Goal: Navigation & Orientation: Find specific page/section

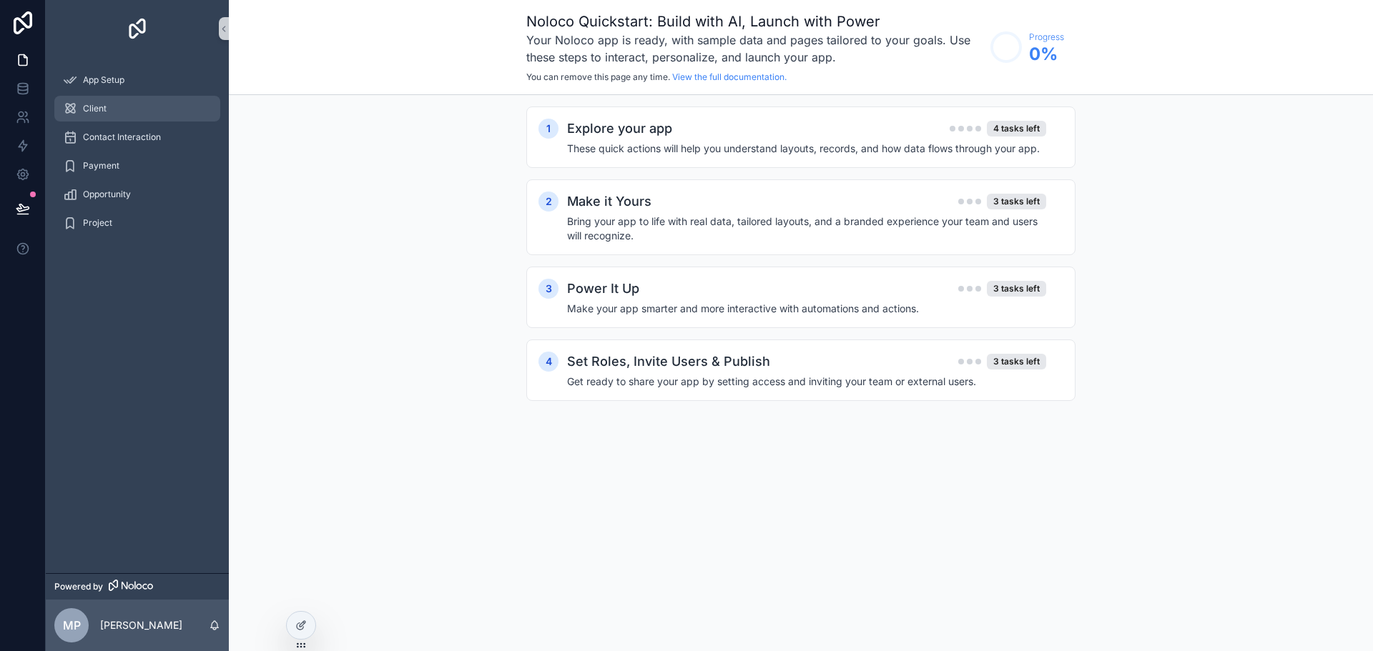
click at [117, 97] on link "Client" at bounding box center [137, 109] width 166 height 26
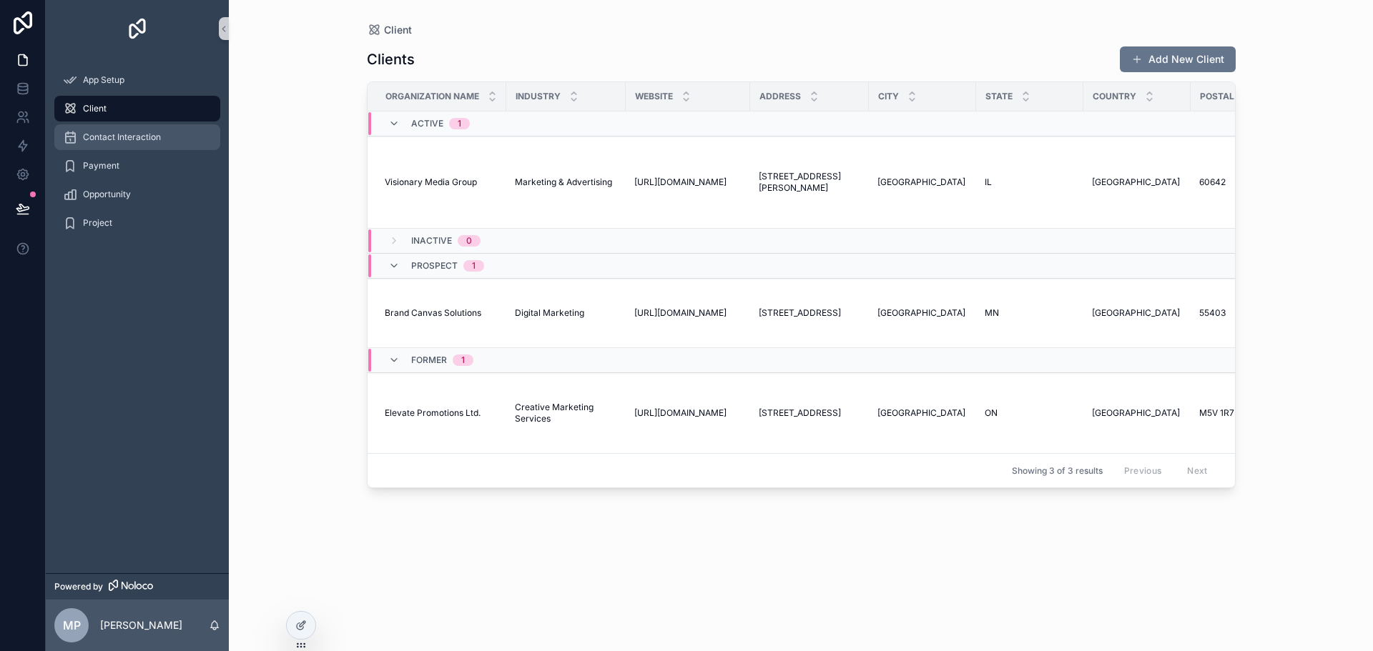
click at [127, 137] on span "Contact Interaction" at bounding box center [122, 137] width 78 height 11
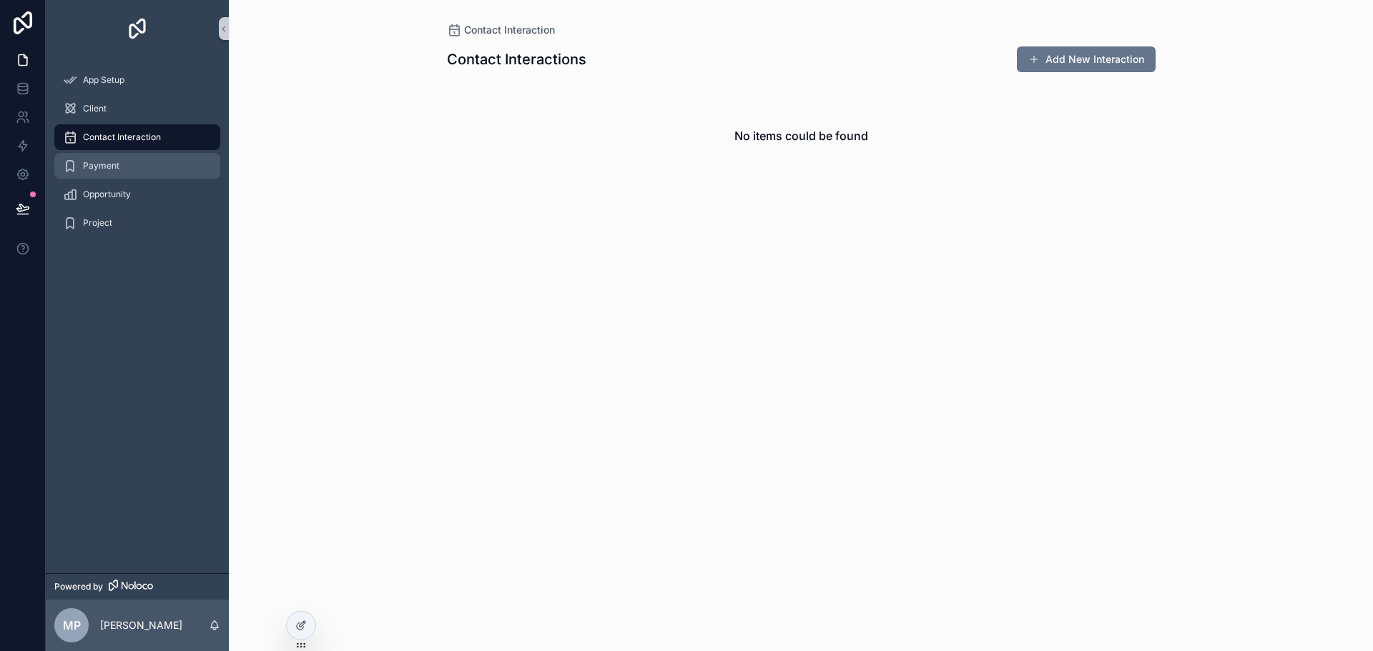
click at [125, 167] on div "Payment" at bounding box center [137, 165] width 149 height 23
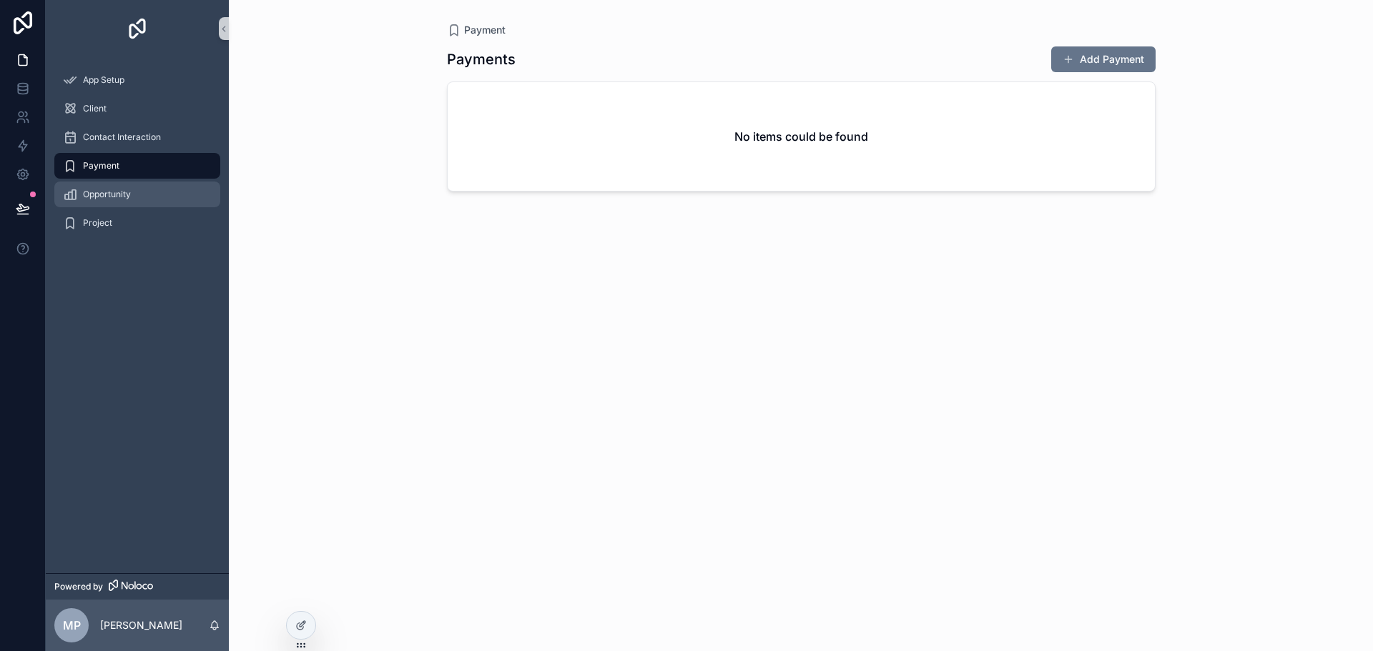
click at [124, 192] on span "Opportunity" at bounding box center [107, 194] width 48 height 11
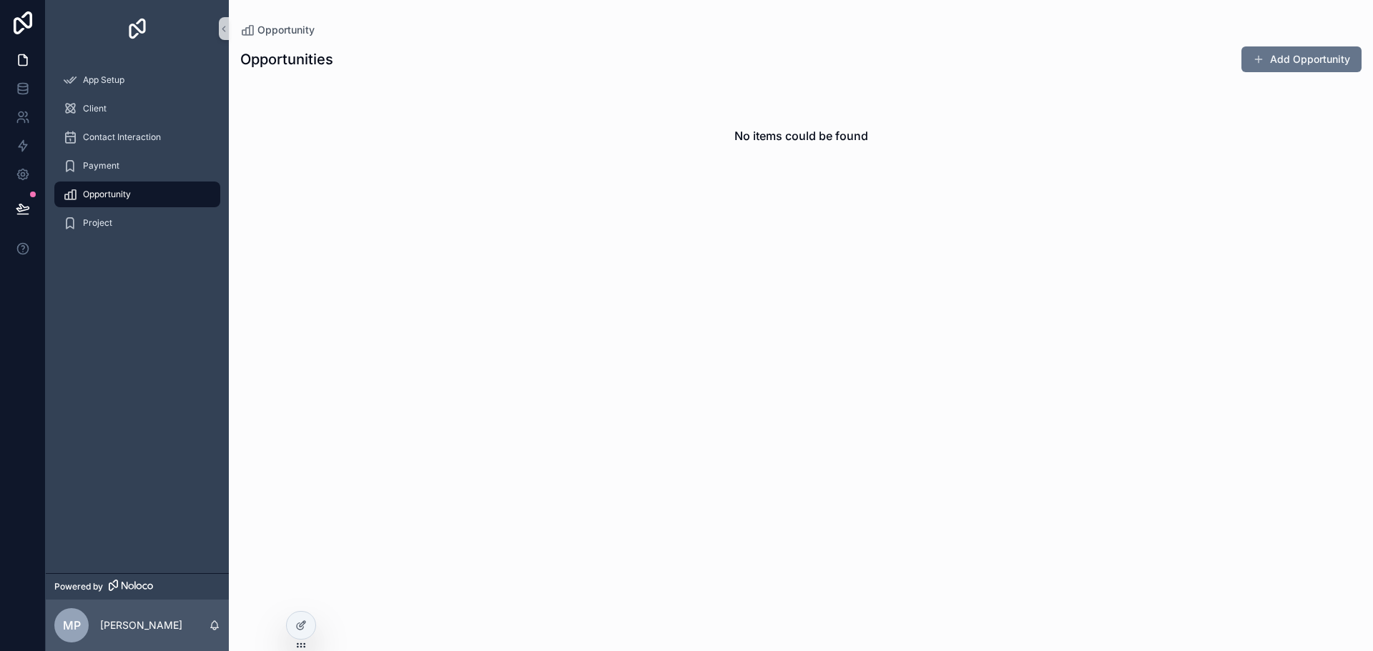
click at [119, 208] on div "Opportunity" at bounding box center [137, 194] width 183 height 29
click at [118, 216] on div "Project" at bounding box center [137, 223] width 149 height 23
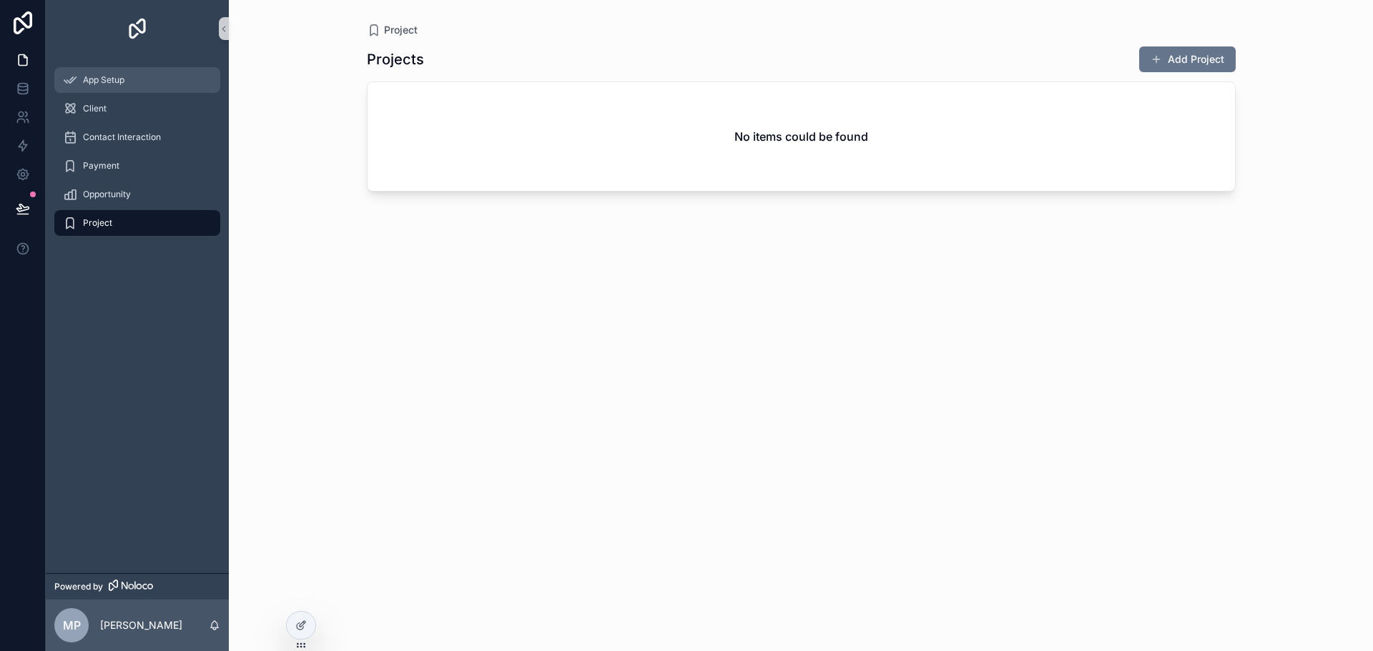
click at [114, 81] on span "App Setup" at bounding box center [103, 79] width 41 height 11
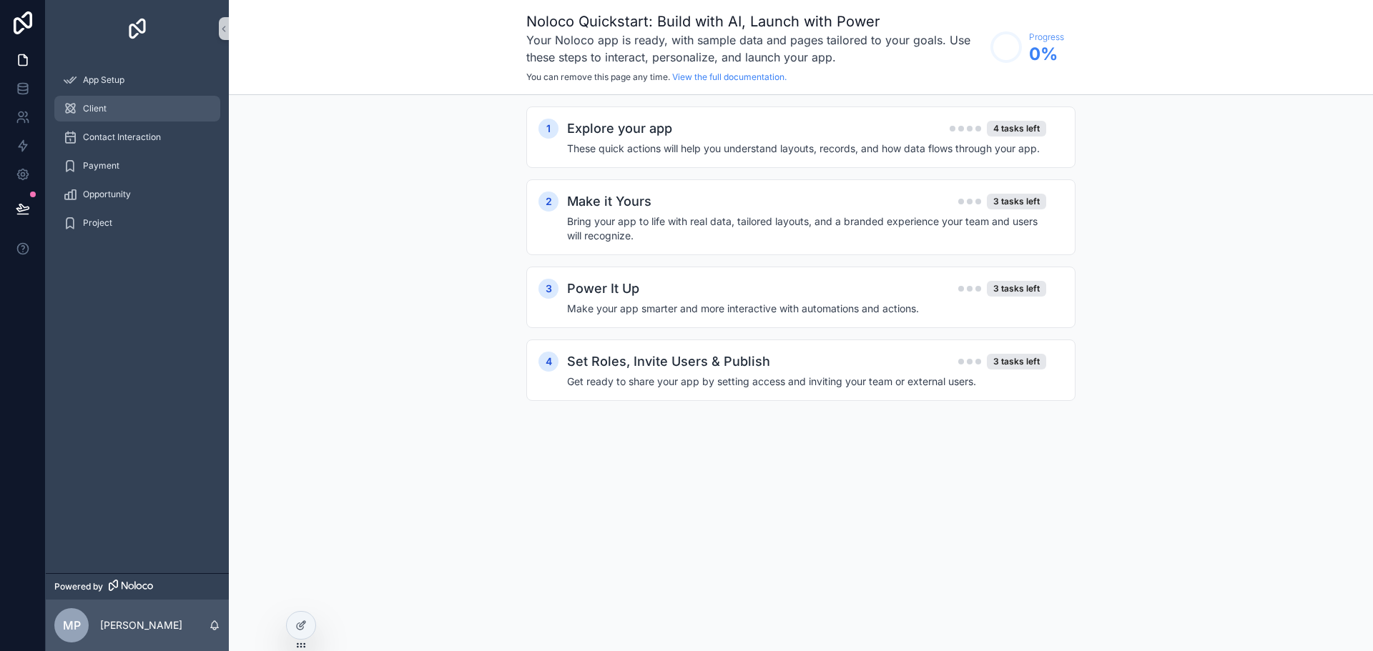
click at [104, 107] on span "Client" at bounding box center [95, 108] width 24 height 11
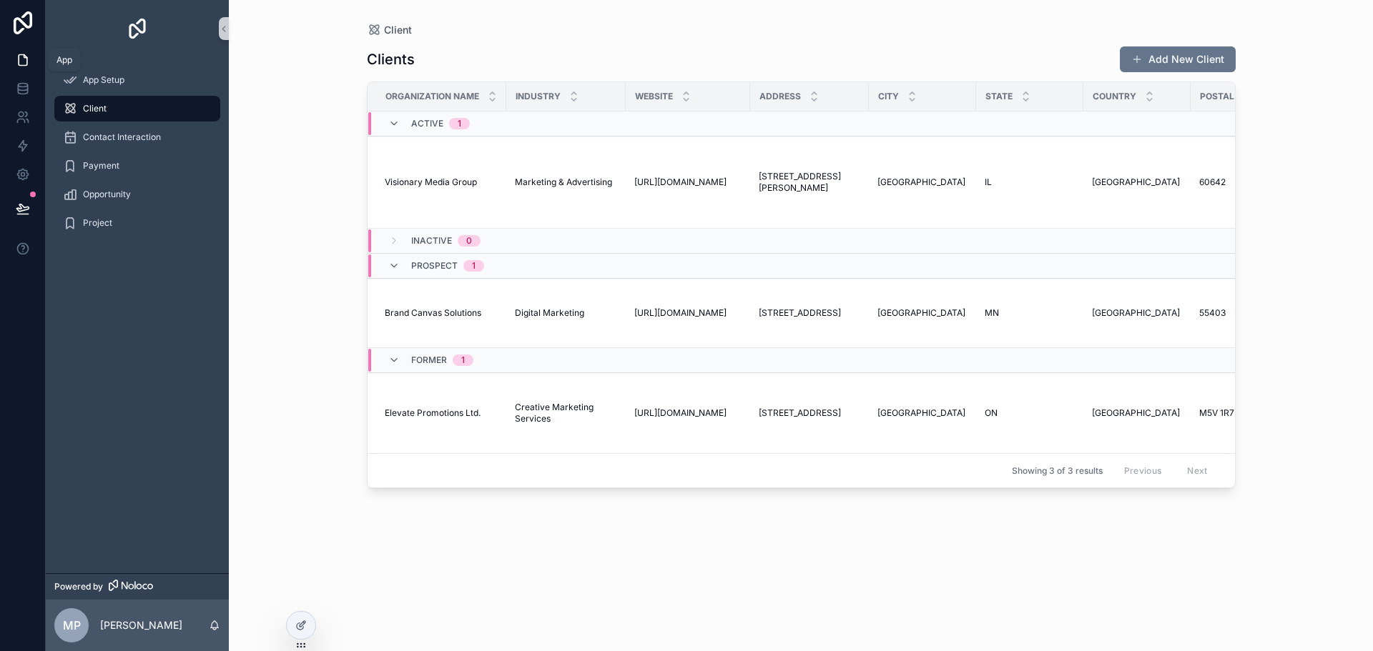
click at [19, 56] on icon at bounding box center [23, 60] width 9 height 11
click at [23, 92] on icon at bounding box center [23, 88] width 14 height 14
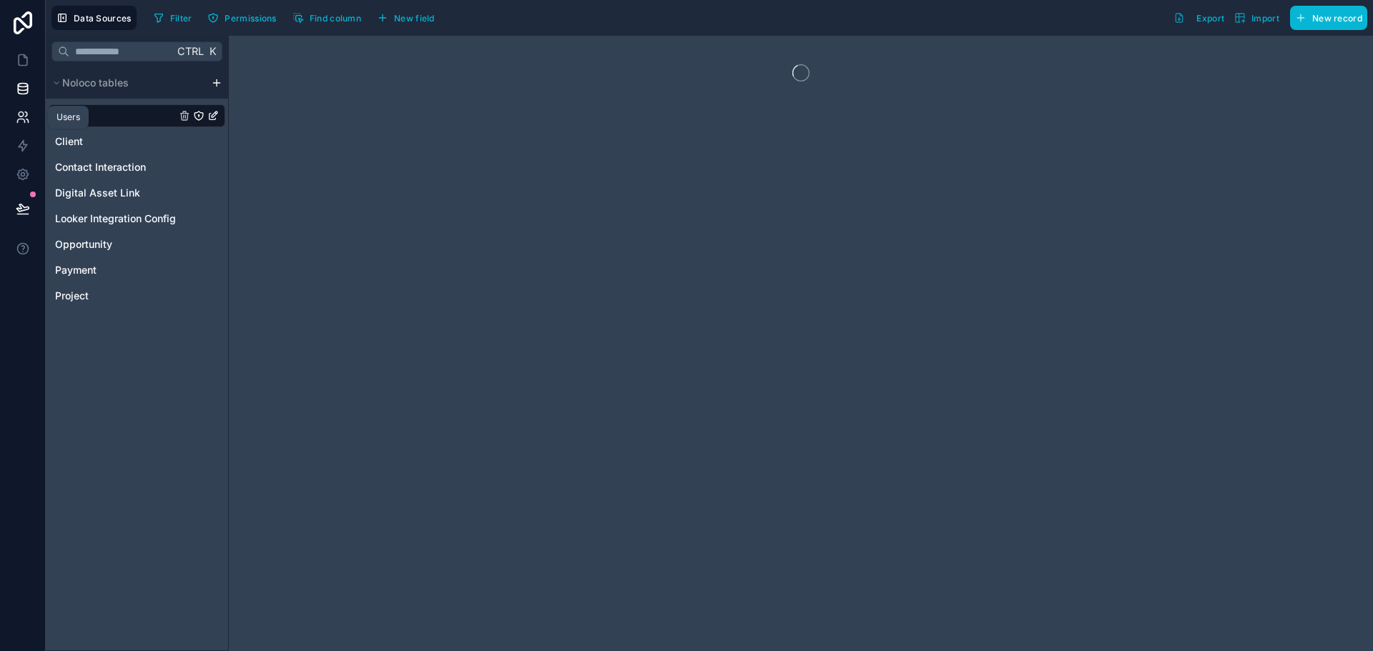
click at [22, 117] on icon at bounding box center [21, 114] width 5 height 5
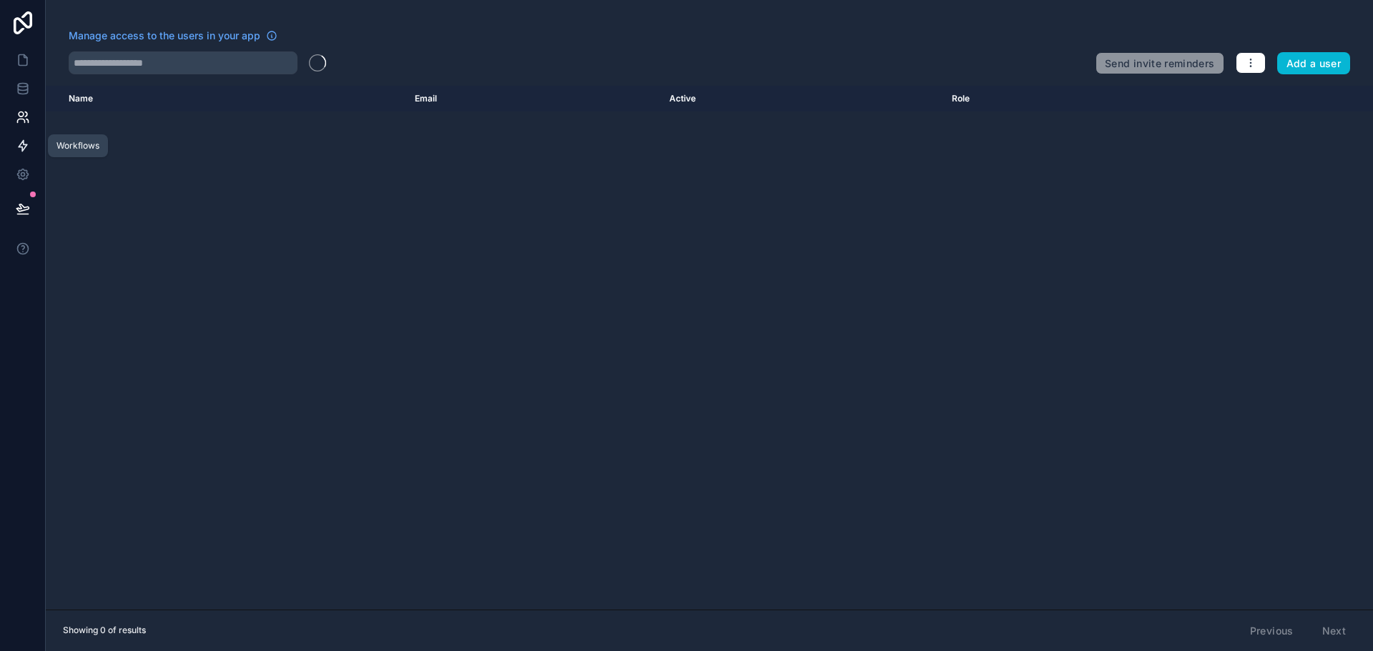
click at [22, 149] on icon at bounding box center [23, 146] width 9 height 11
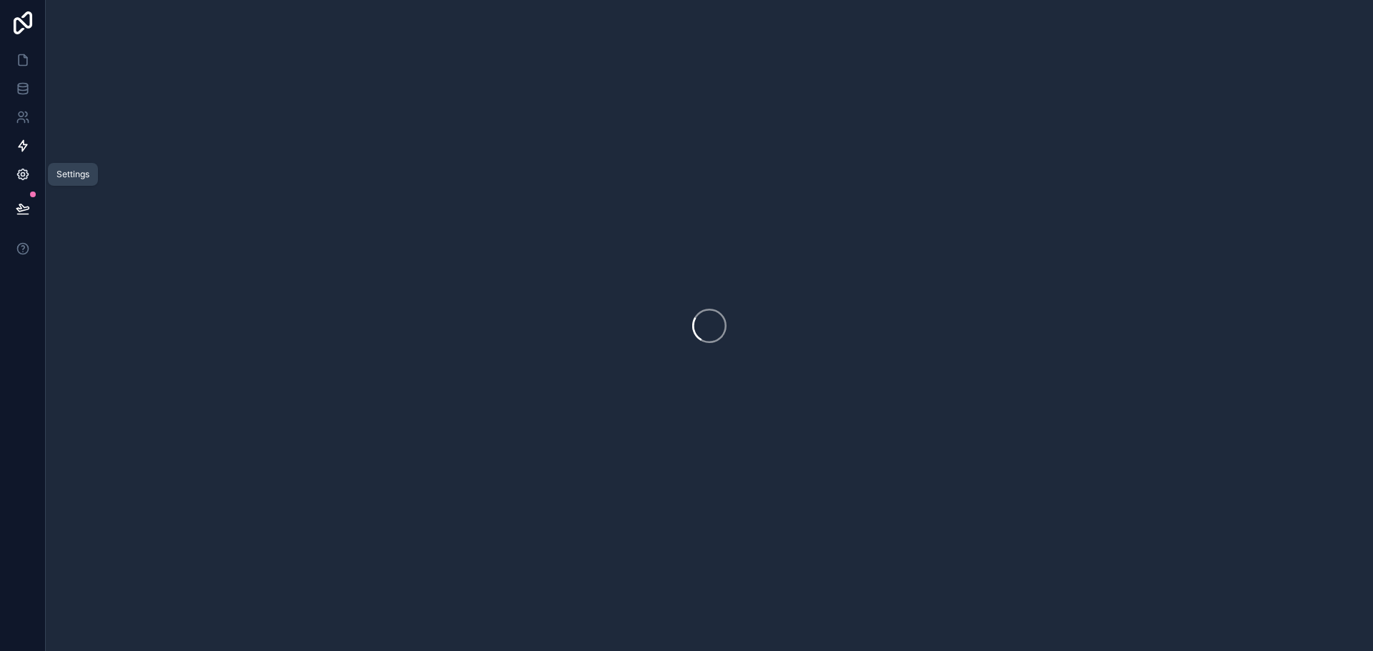
click at [22, 174] on icon at bounding box center [23, 174] width 14 height 14
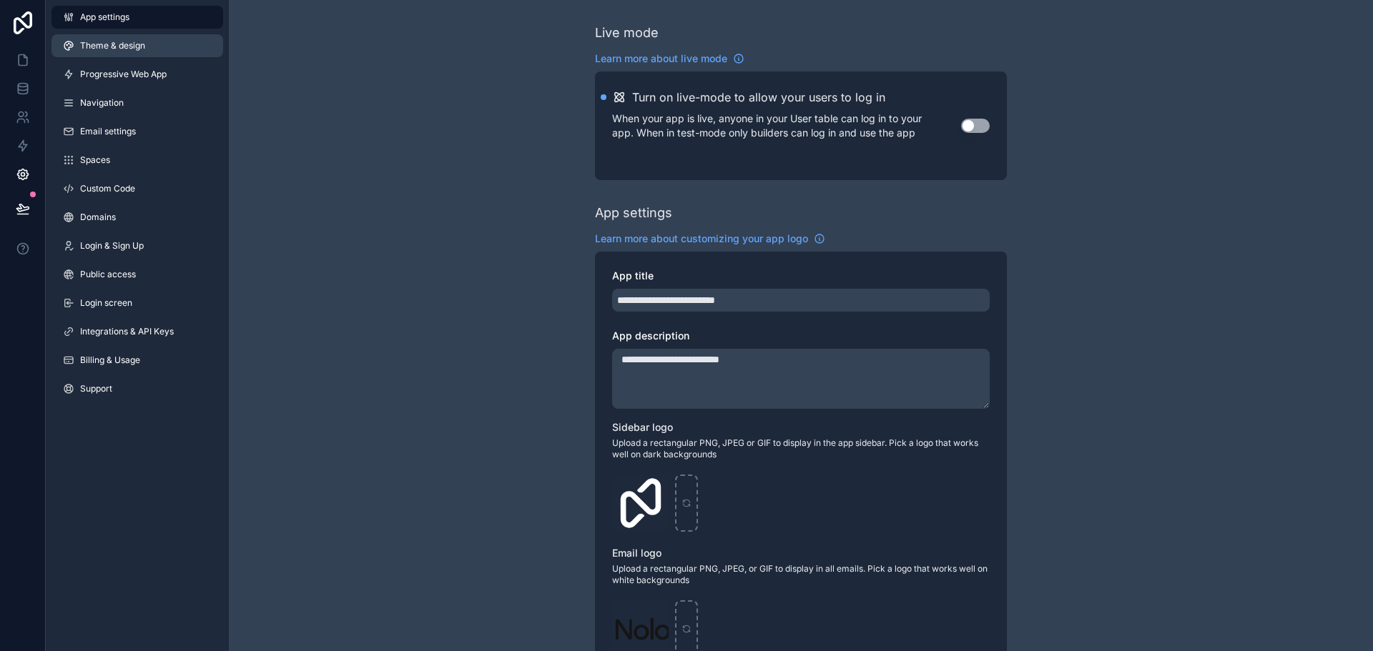
click at [129, 54] on link "Theme & design" at bounding box center [137, 45] width 172 height 23
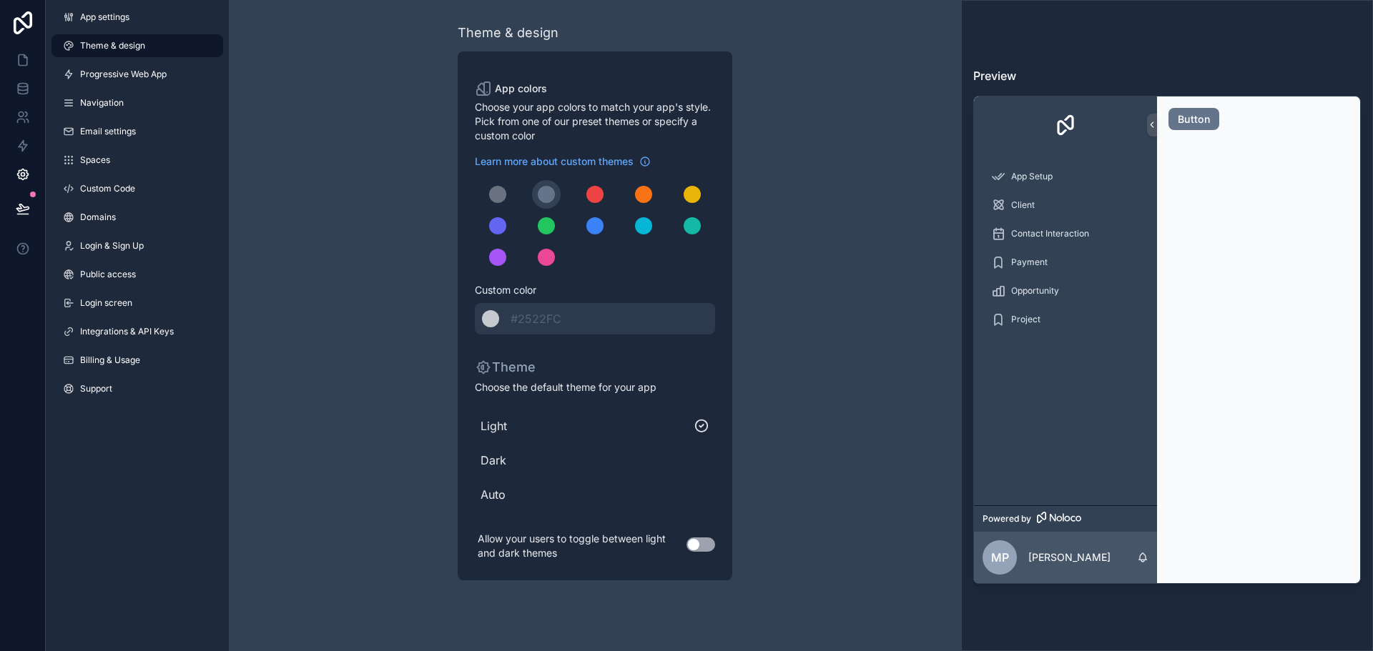
click at [492, 463] on span "Dark" at bounding box center [594, 460] width 229 height 17
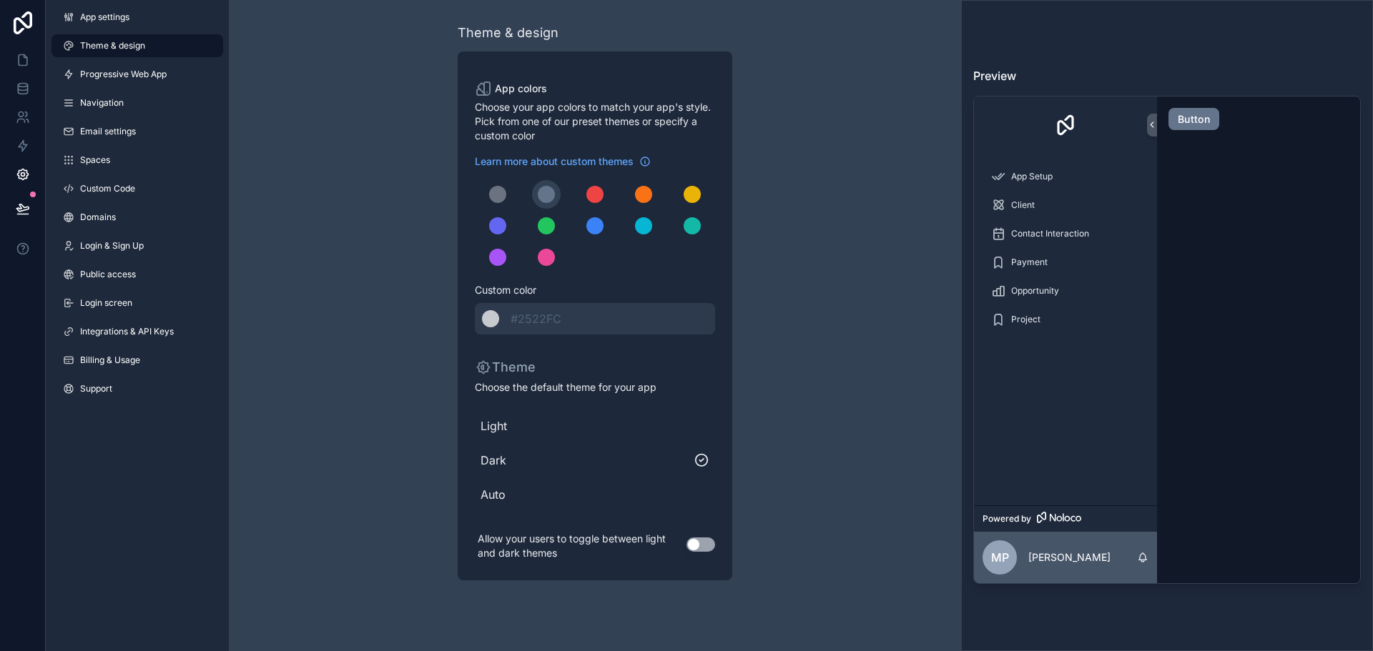
click at [595, 440] on div "Light Dark Auto" at bounding box center [595, 460] width 240 height 109
click at [116, 107] on span "Navigation" at bounding box center [102, 102] width 44 height 11
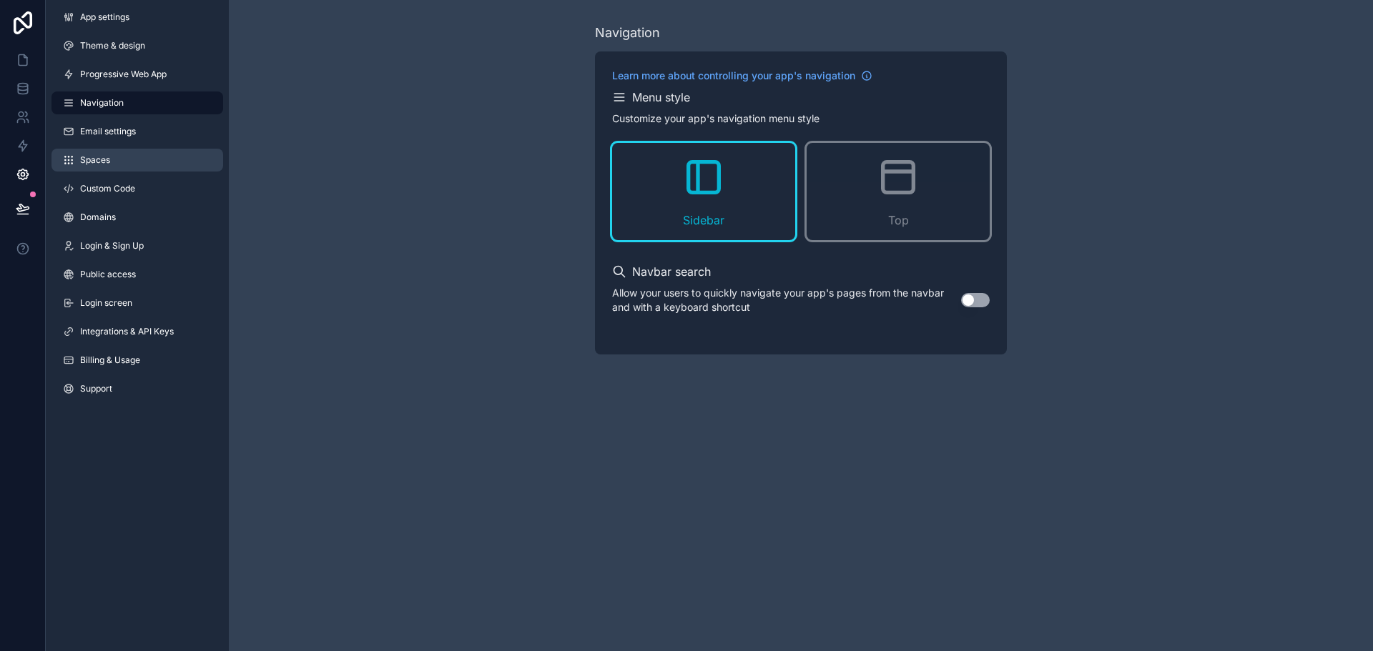
click at [112, 165] on link "Spaces" at bounding box center [137, 160] width 172 height 23
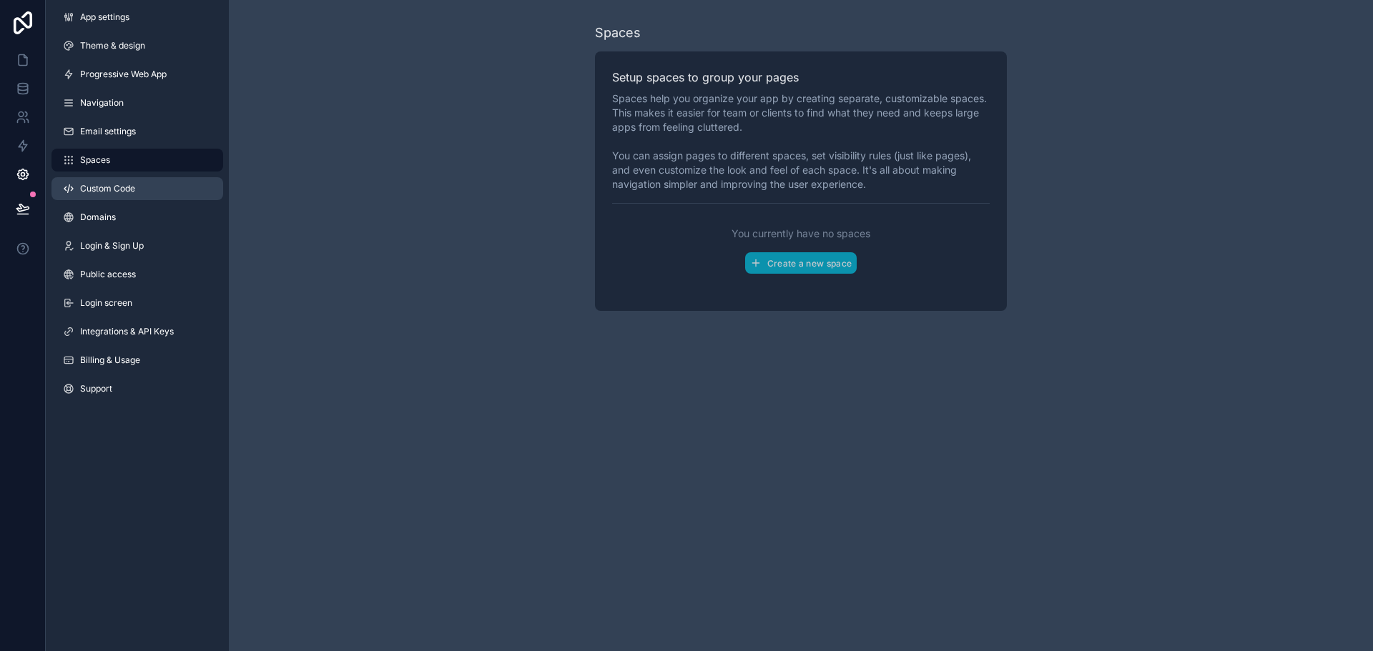
click at [108, 195] on link "Custom Code" at bounding box center [137, 188] width 172 height 23
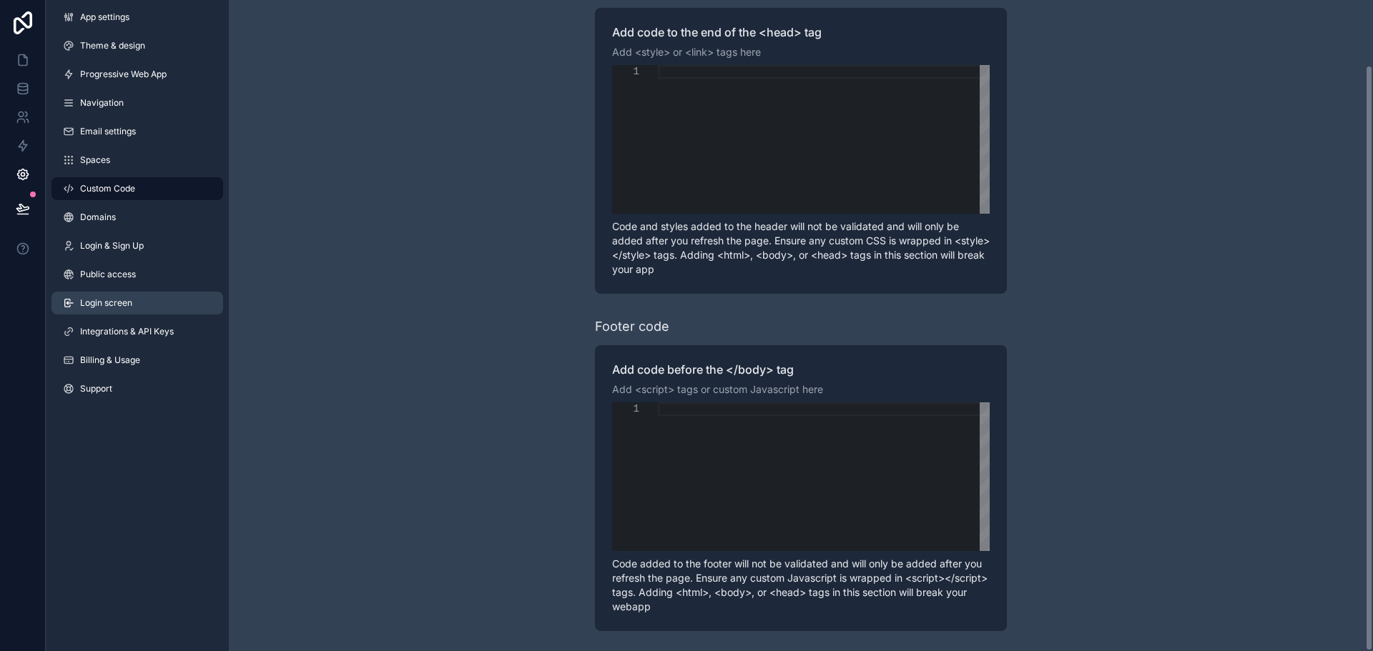
scroll to position [72, 0]
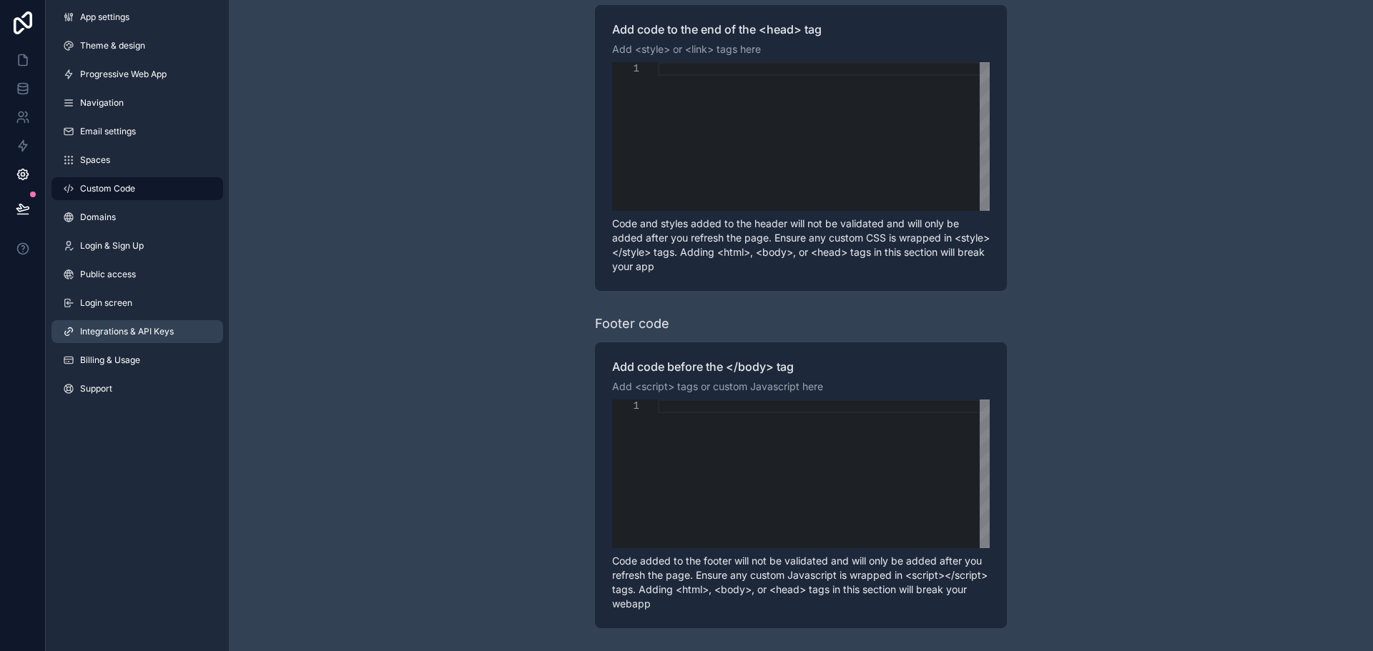
click at [98, 340] on link "Integrations & API Keys" at bounding box center [137, 331] width 172 height 23
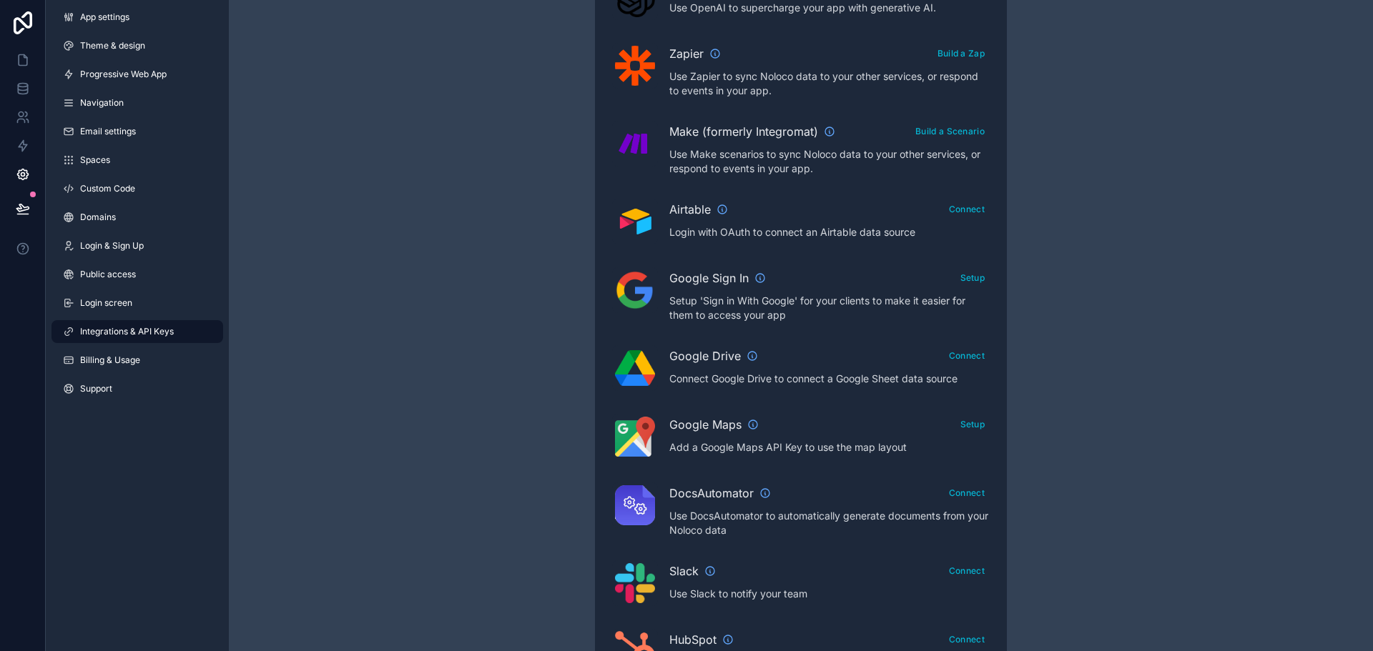
scroll to position [337, 0]
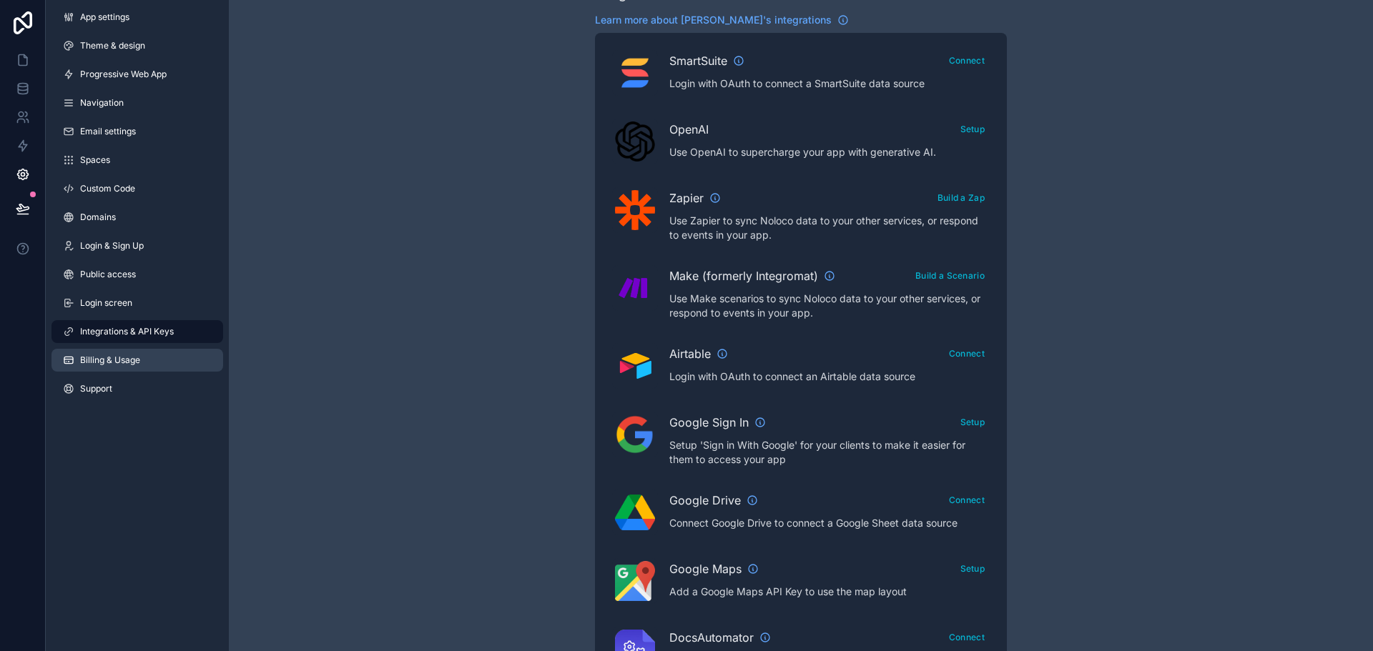
click at [116, 360] on span "Billing & Usage" at bounding box center [110, 360] width 60 height 11
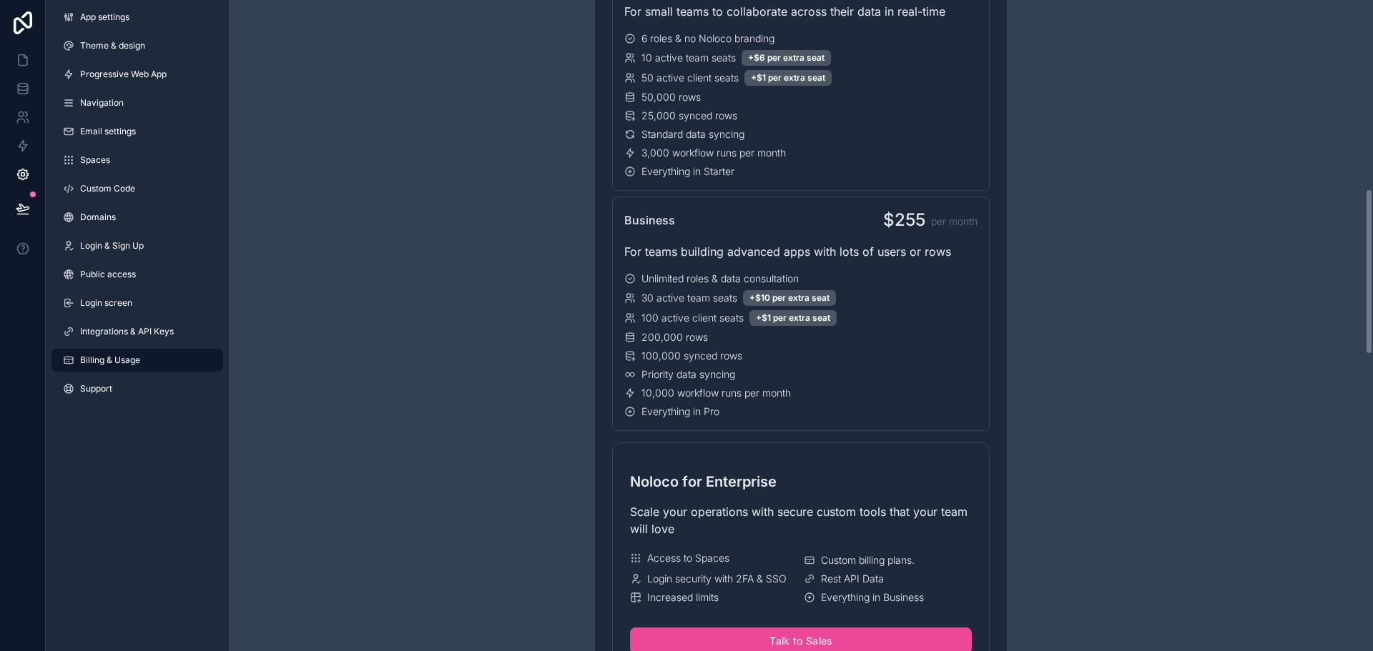
scroll to position [500, 0]
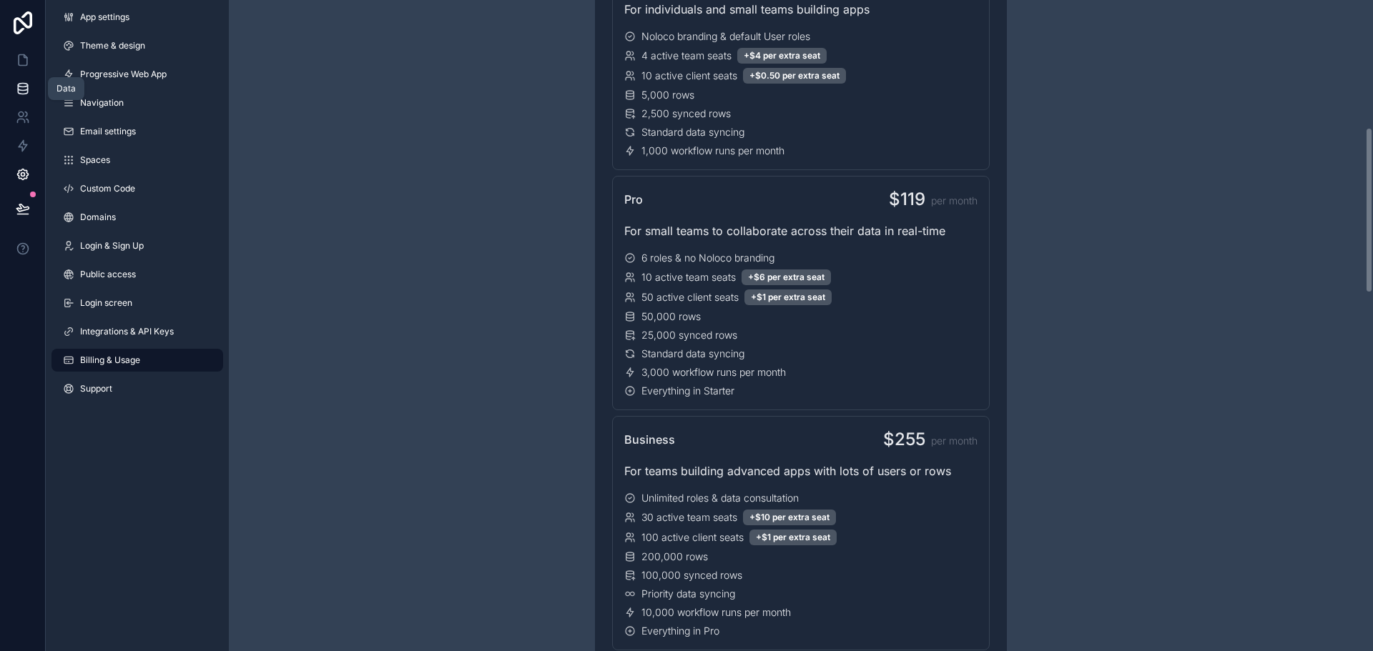
click at [20, 74] on link at bounding box center [22, 88] width 45 height 29
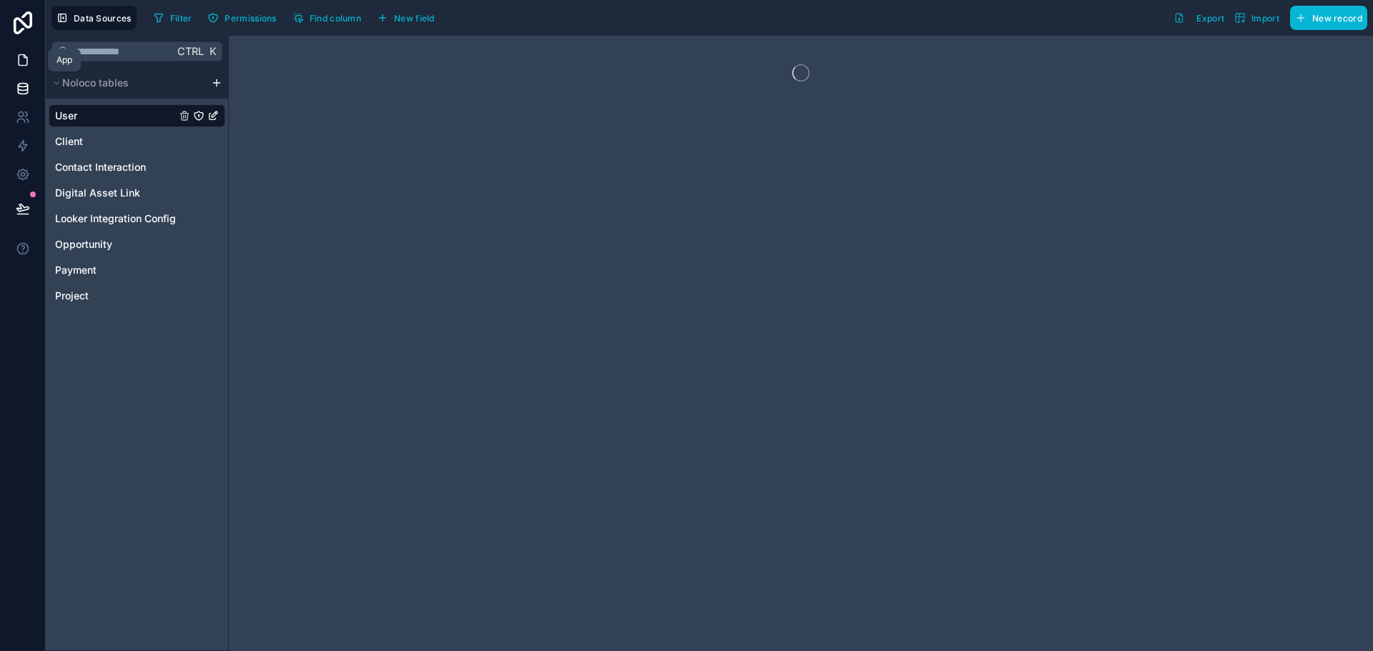
click at [24, 61] on icon at bounding box center [23, 60] width 14 height 14
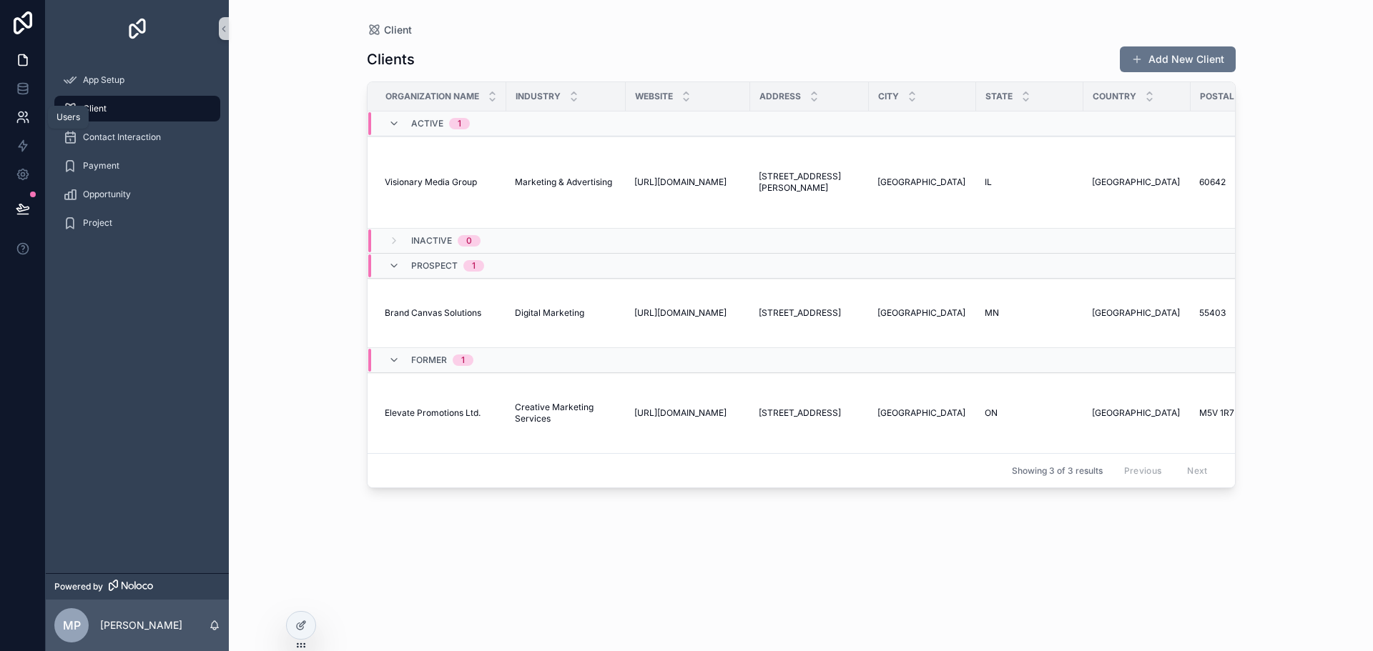
click at [18, 117] on icon at bounding box center [23, 117] width 14 height 14
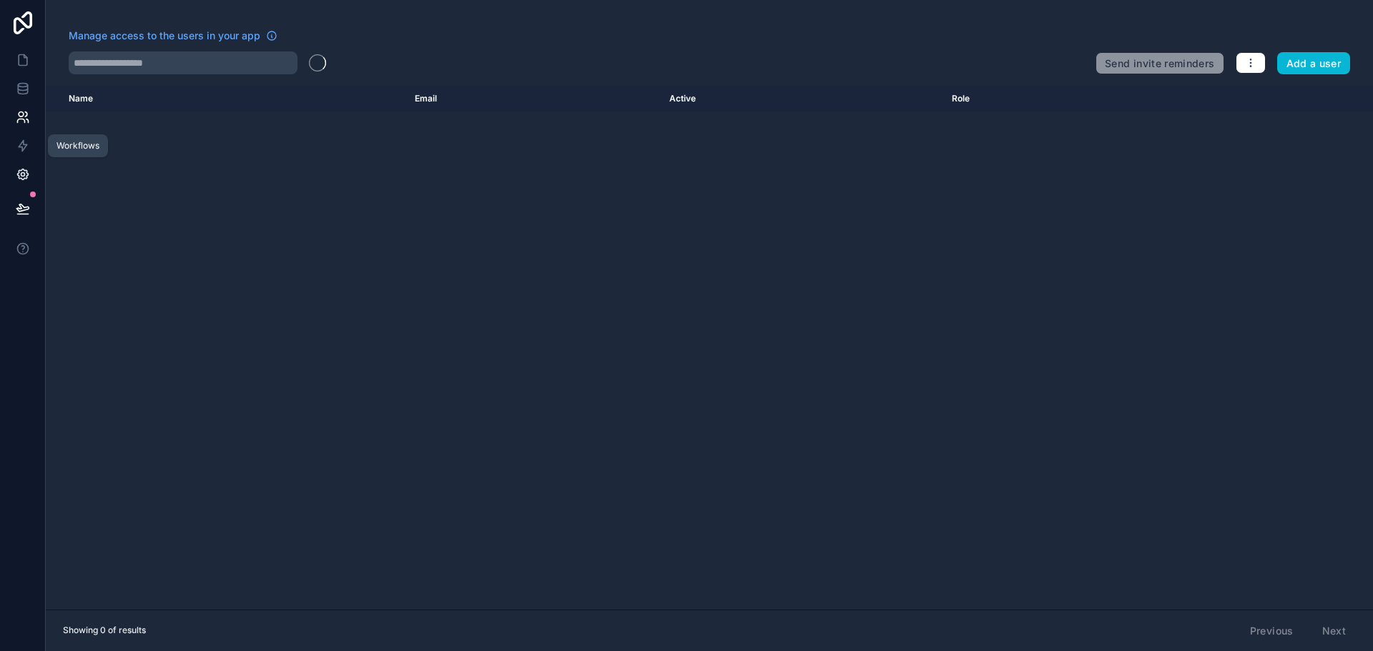
drag, startPoint x: 18, startPoint y: 147, endPoint x: 31, endPoint y: 165, distance: 22.0
click at [19, 148] on icon at bounding box center [23, 146] width 14 height 14
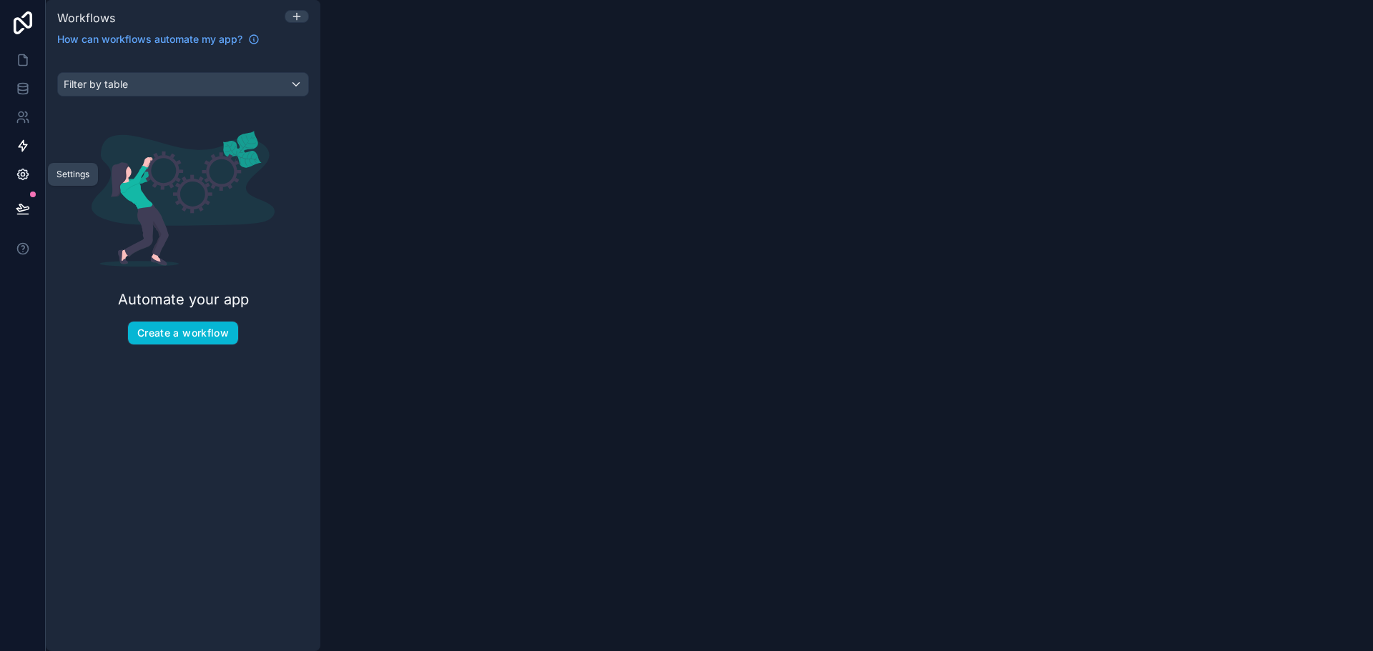
click at [20, 169] on icon at bounding box center [23, 174] width 14 height 14
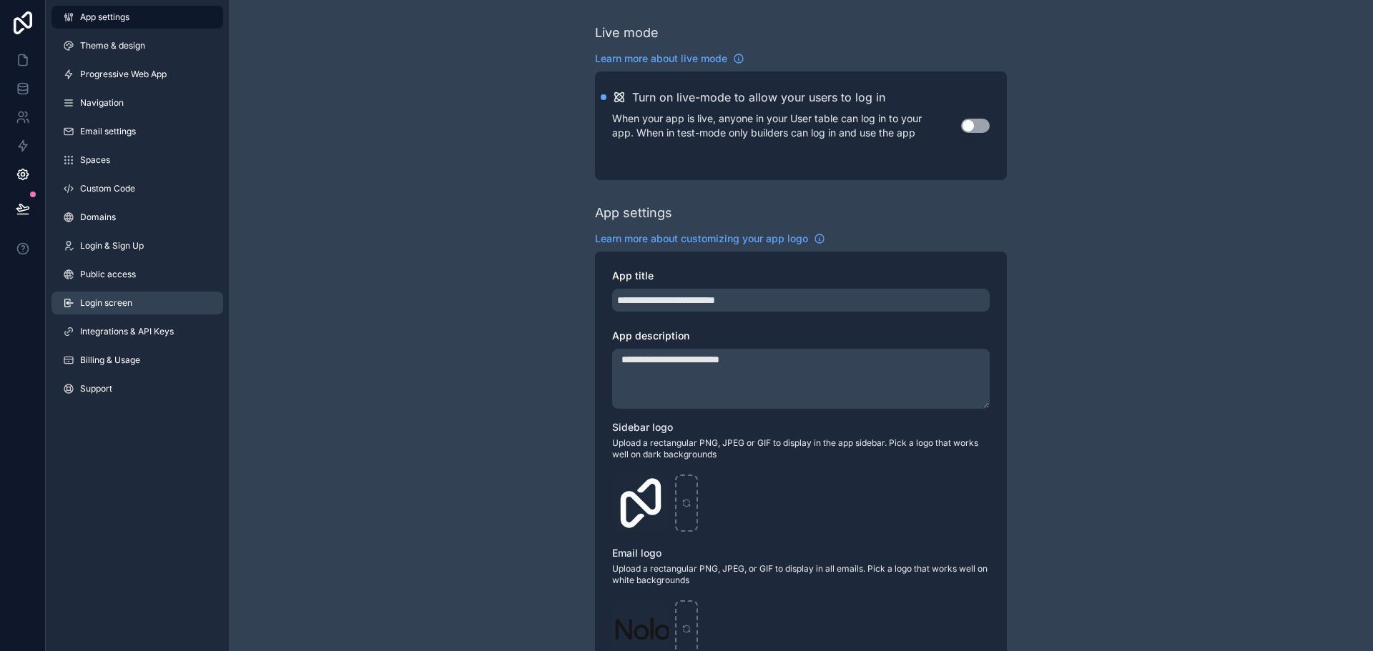
click at [127, 296] on link "Login screen" at bounding box center [137, 303] width 172 height 23
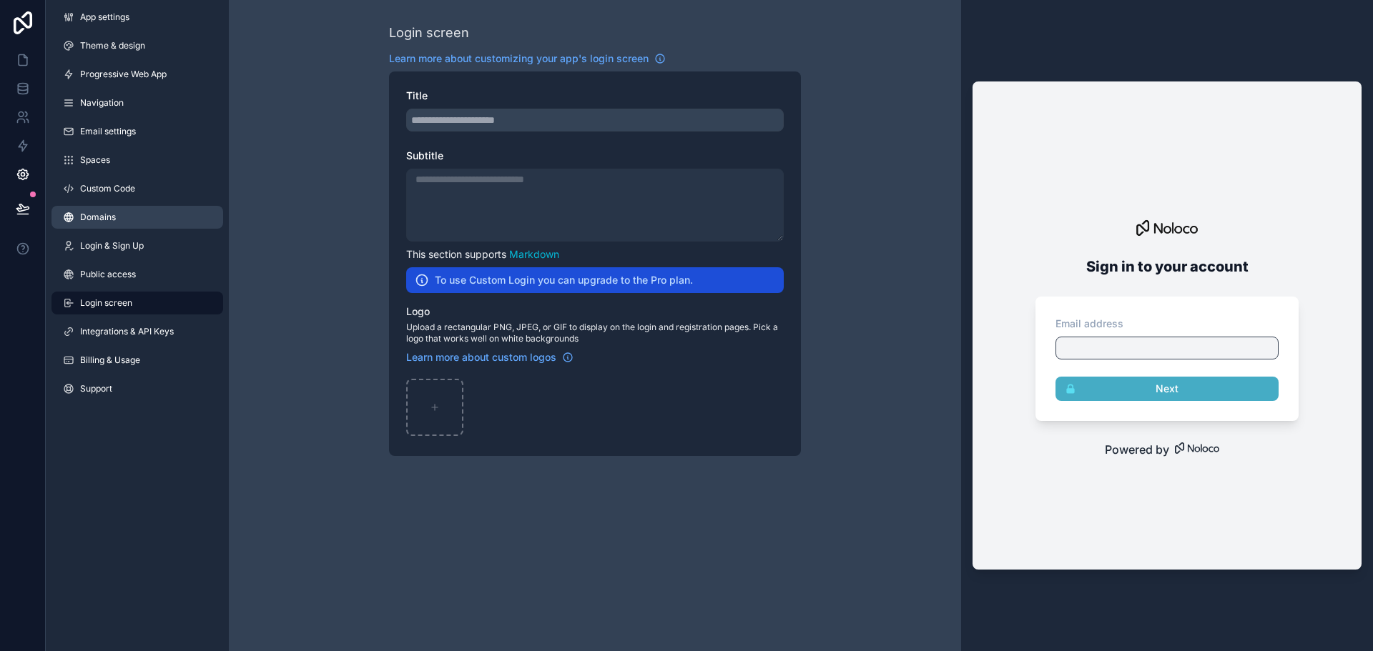
click at [102, 222] on span "Domains" at bounding box center [98, 217] width 36 height 11
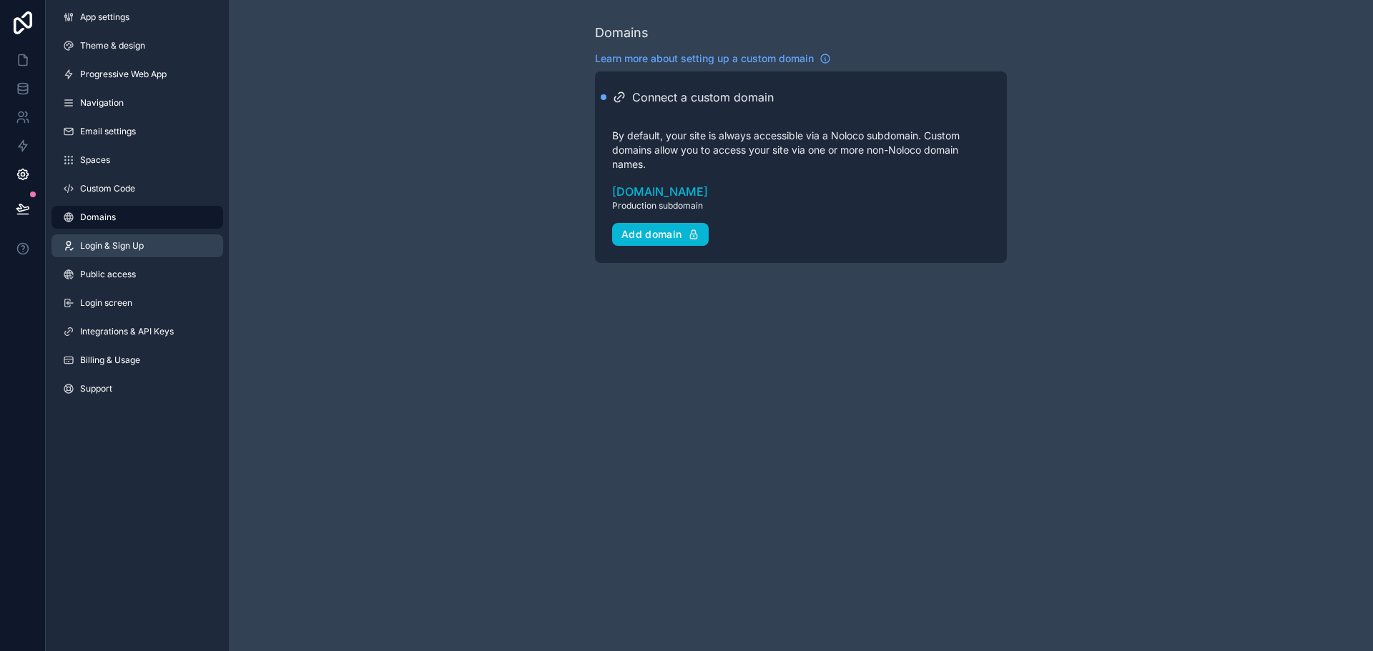
click at [120, 246] on span "Login & Sign Up" at bounding box center [112, 245] width 64 height 11
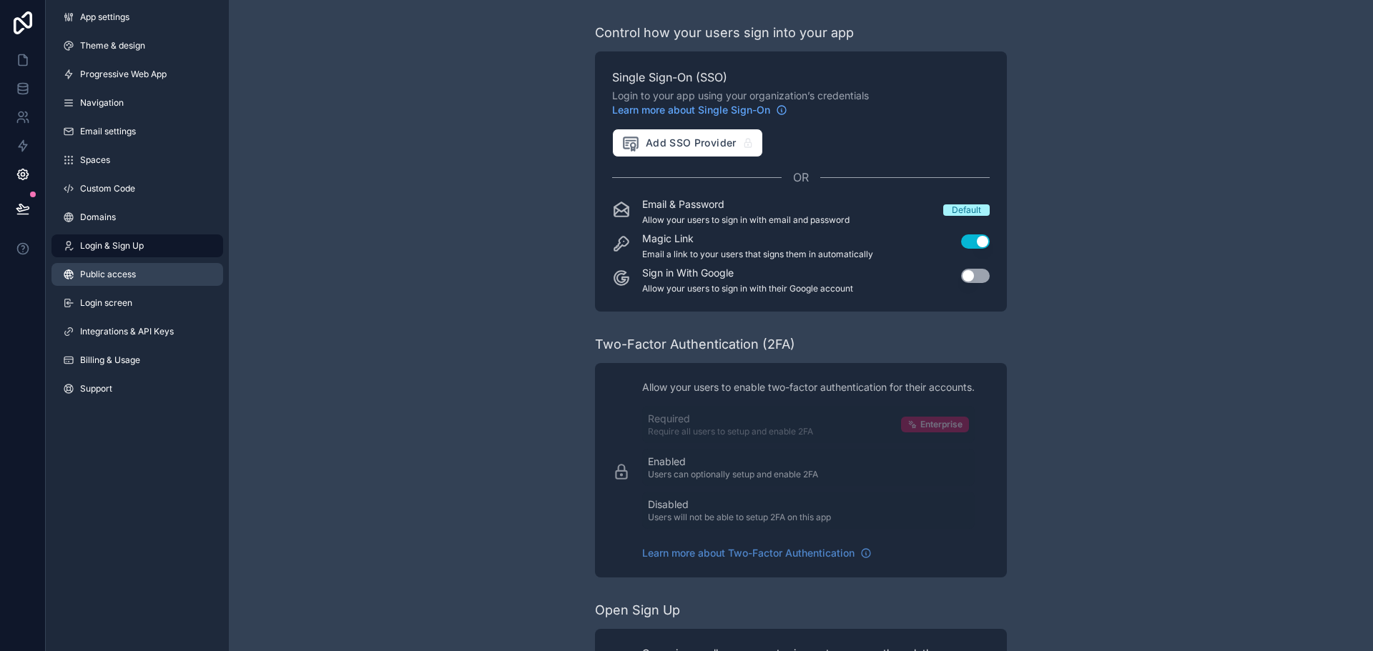
click at [120, 271] on span "Public access" at bounding box center [108, 274] width 56 height 11
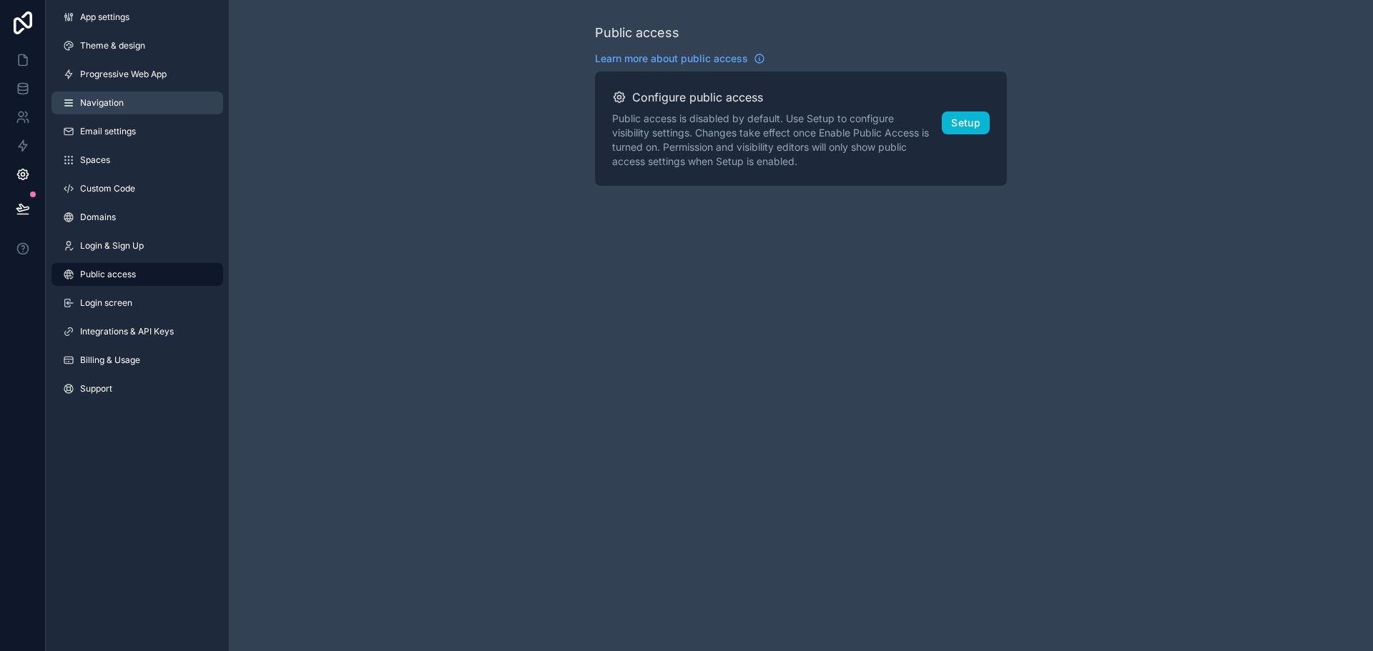
click at [109, 104] on span "Navigation" at bounding box center [102, 102] width 44 height 11
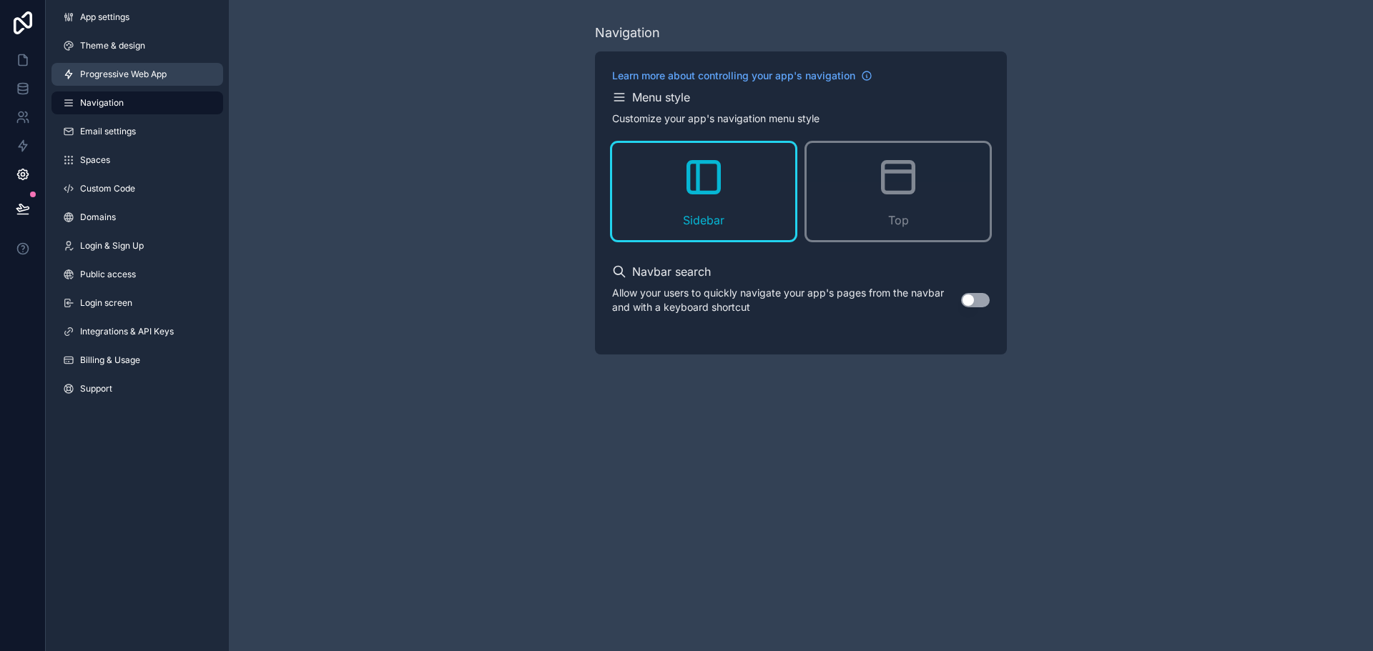
click at [117, 81] on link "Progressive Web App" at bounding box center [137, 74] width 172 height 23
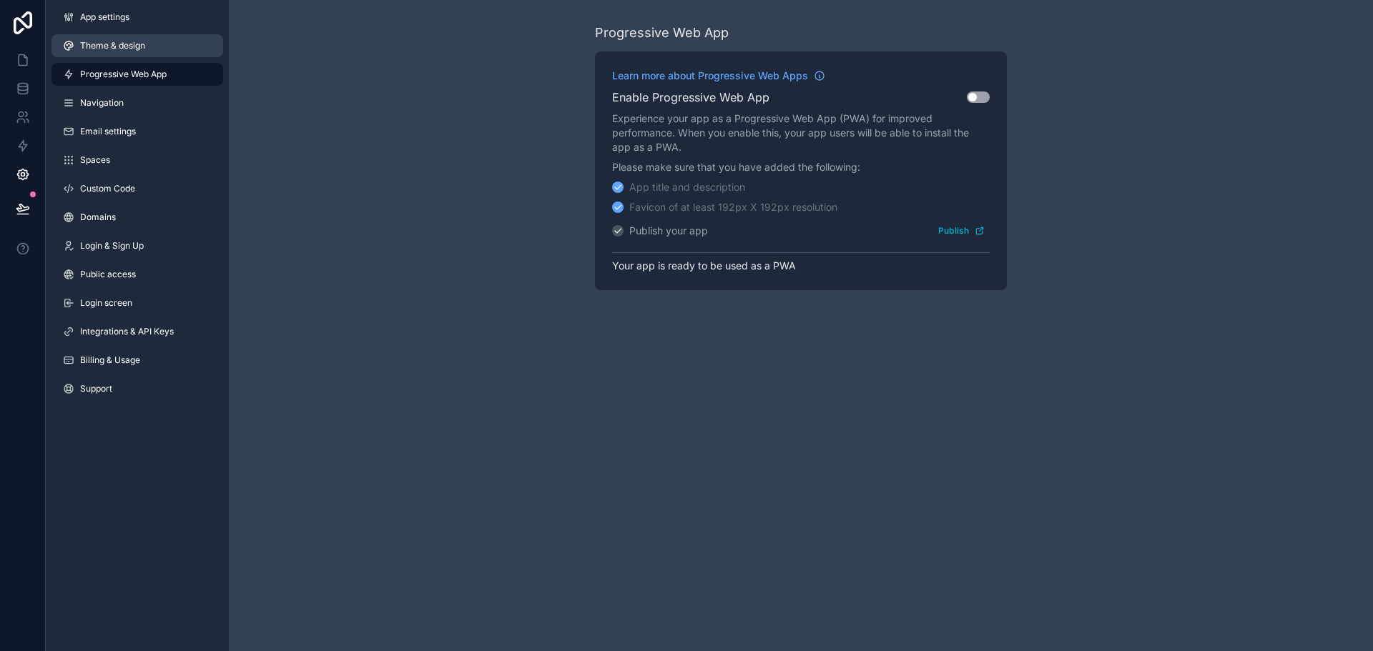
click at [113, 52] on link "Theme & design" at bounding box center [137, 45] width 172 height 23
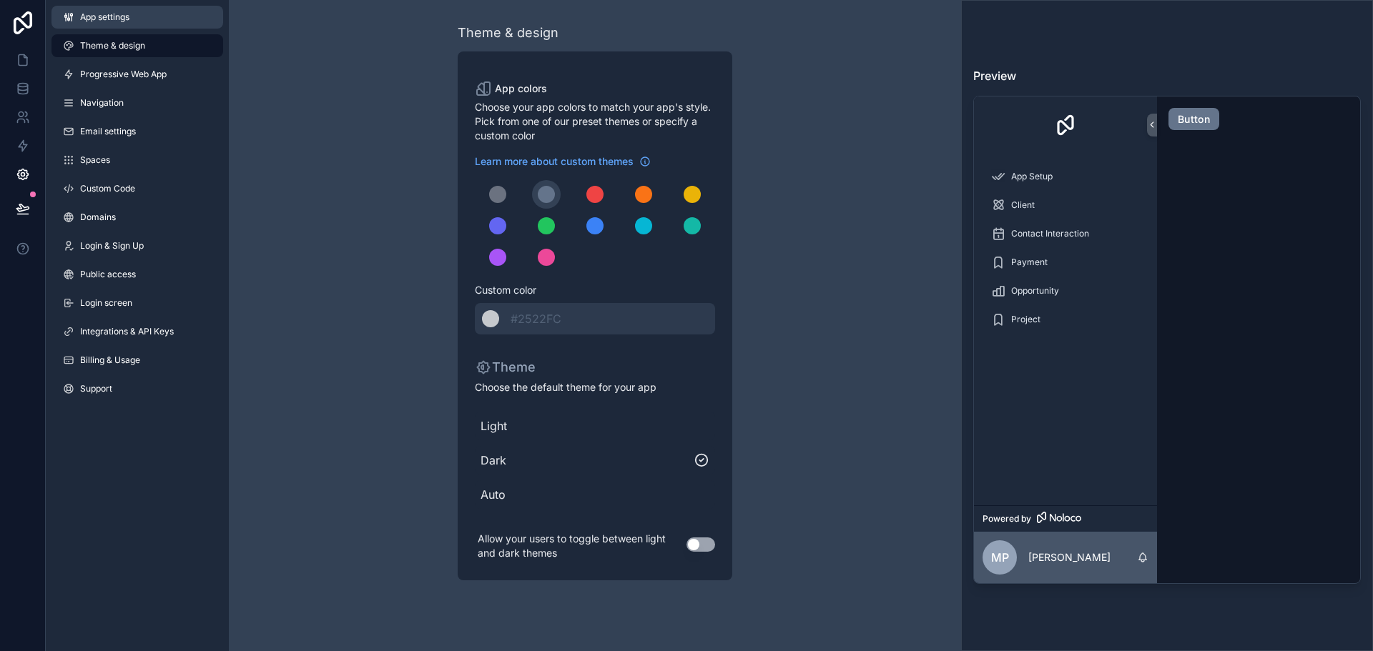
click at [109, 19] on span "App settings" at bounding box center [104, 16] width 49 height 11
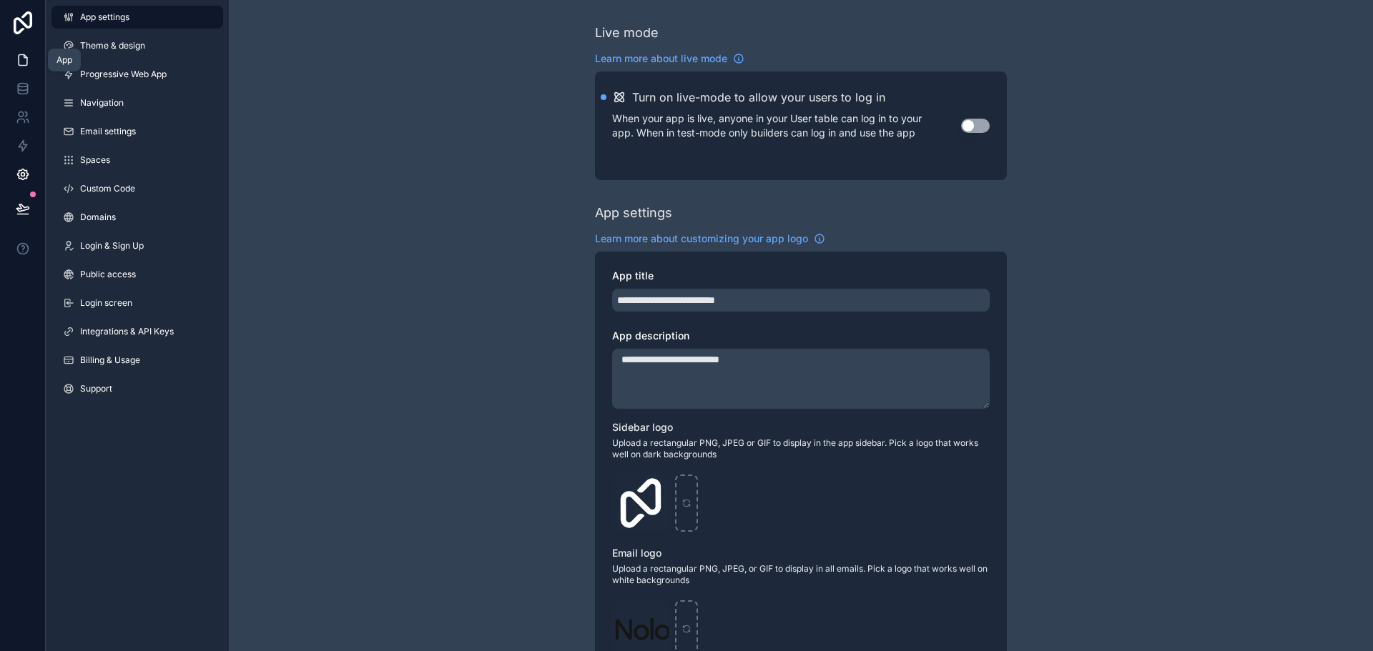
drag, startPoint x: 12, startPoint y: 63, endPoint x: 30, endPoint y: 66, distance: 18.1
click at [14, 62] on link at bounding box center [22, 60] width 45 height 29
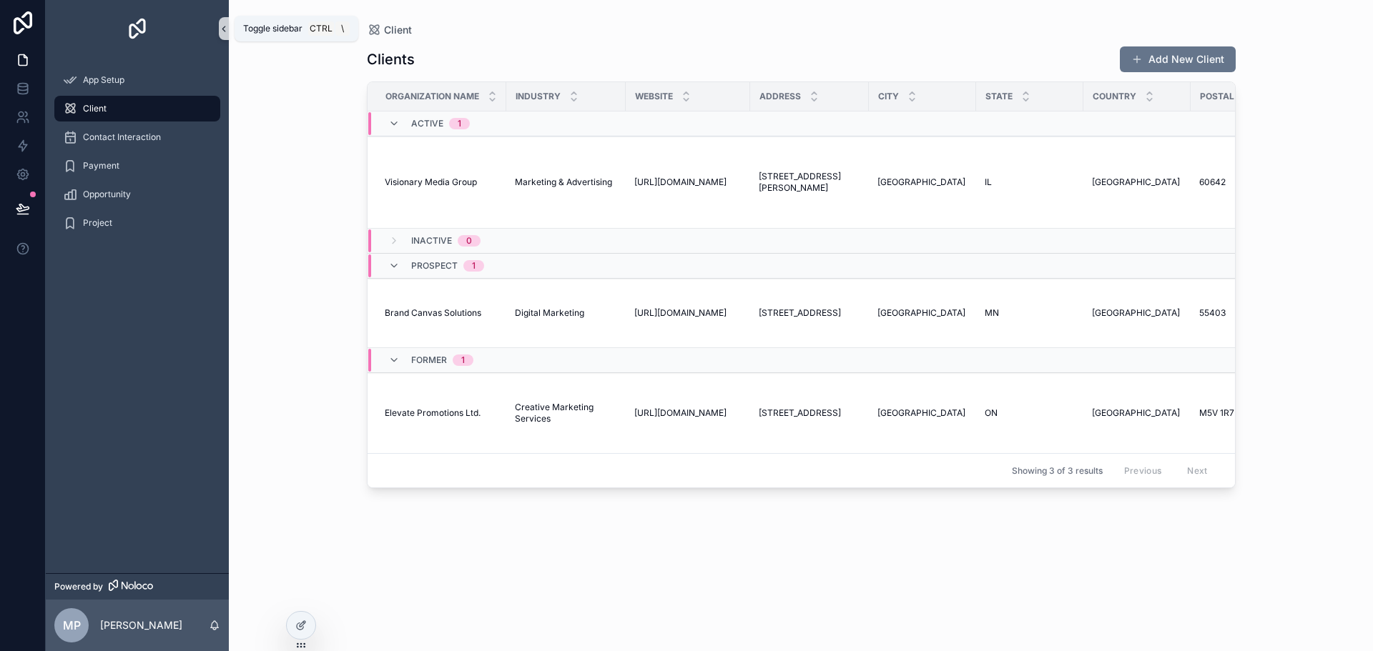
click at [224, 36] on button "scrollable content" at bounding box center [224, 28] width 10 height 23
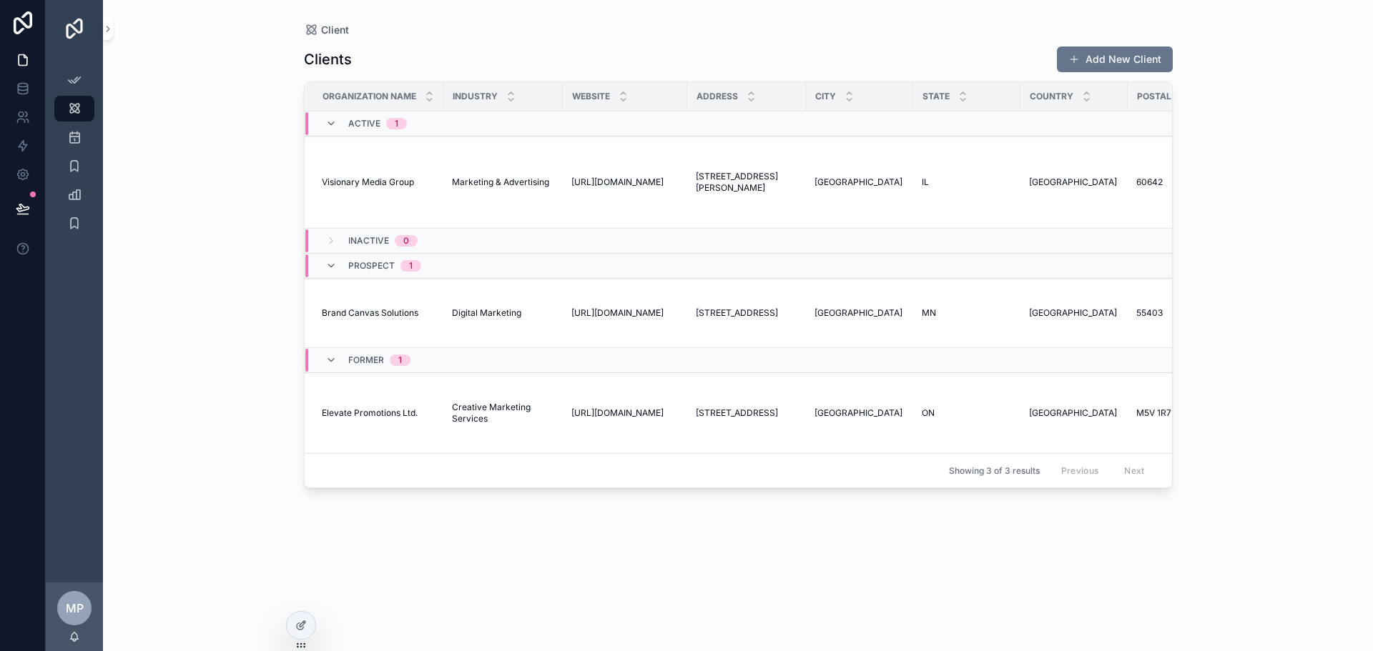
click at [113, 32] on div "Client Clients Add New Client Organization Name Industry Website Address City S…" at bounding box center [738, 325] width 1270 height 651
click at [102, 31] on div "scrollable content" at bounding box center [74, 28] width 57 height 57
click at [109, 29] on icon "scrollable content" at bounding box center [108, 28] width 3 height 5
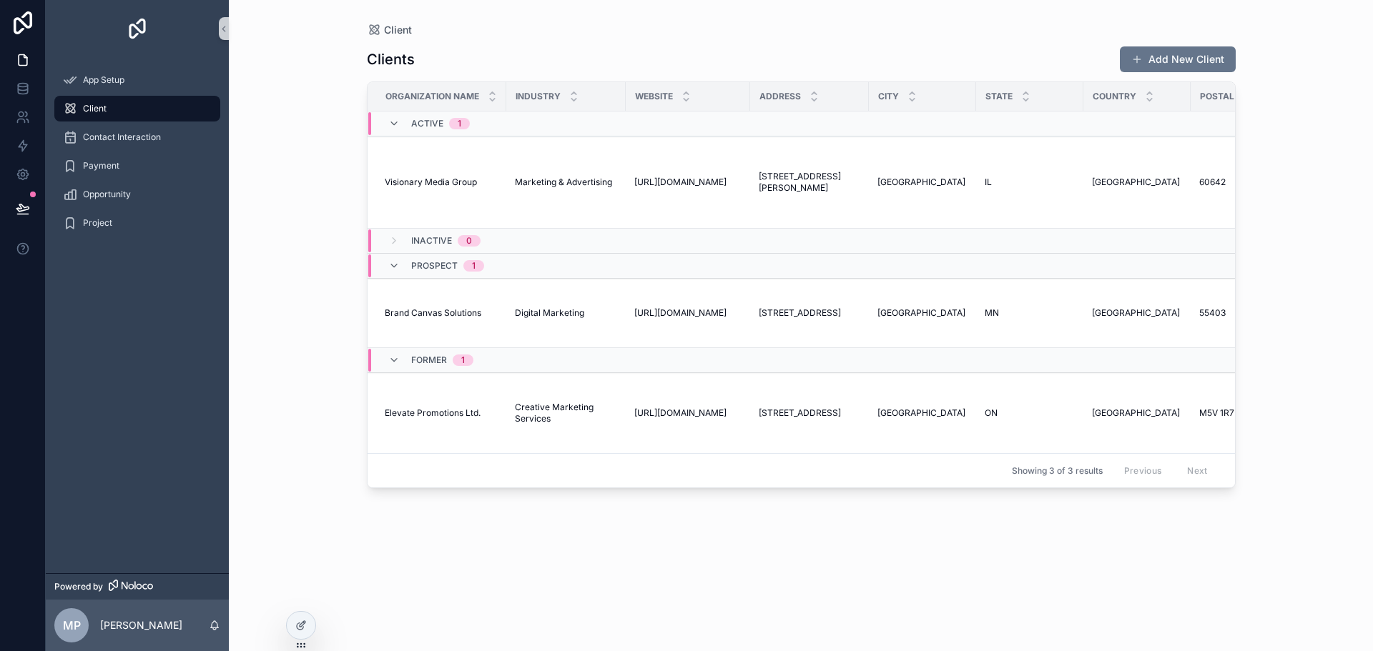
click at [442, 247] on div "Inactive 0" at bounding box center [445, 240] width 69 height 23
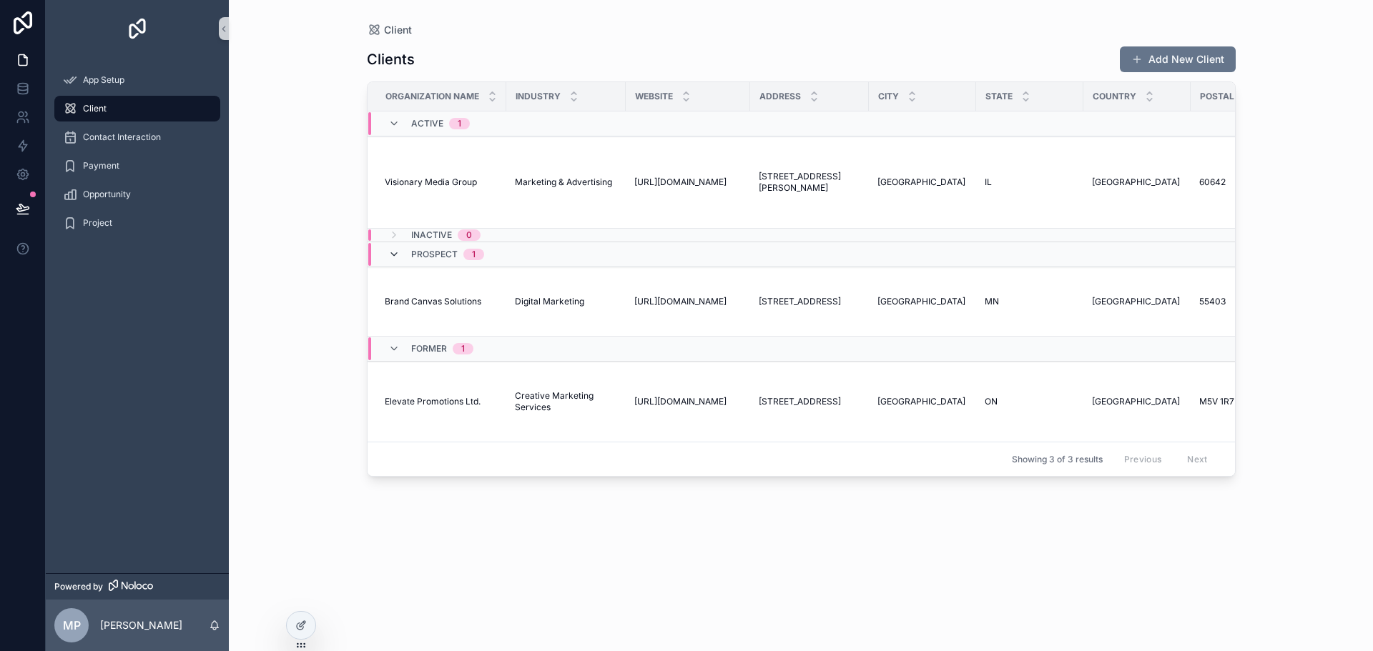
click at [399, 252] on icon "scrollable content" at bounding box center [393, 254] width 11 height 11
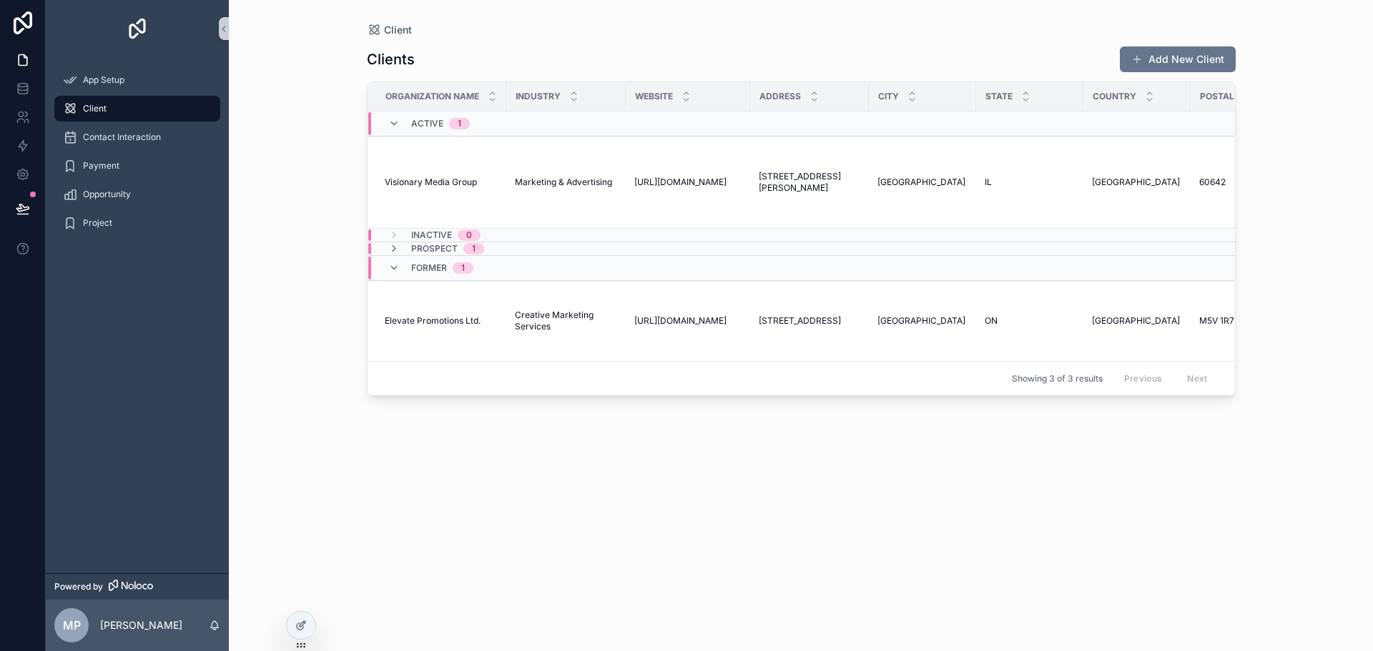
click at [394, 262] on div "Former 1" at bounding box center [430, 268] width 85 height 23
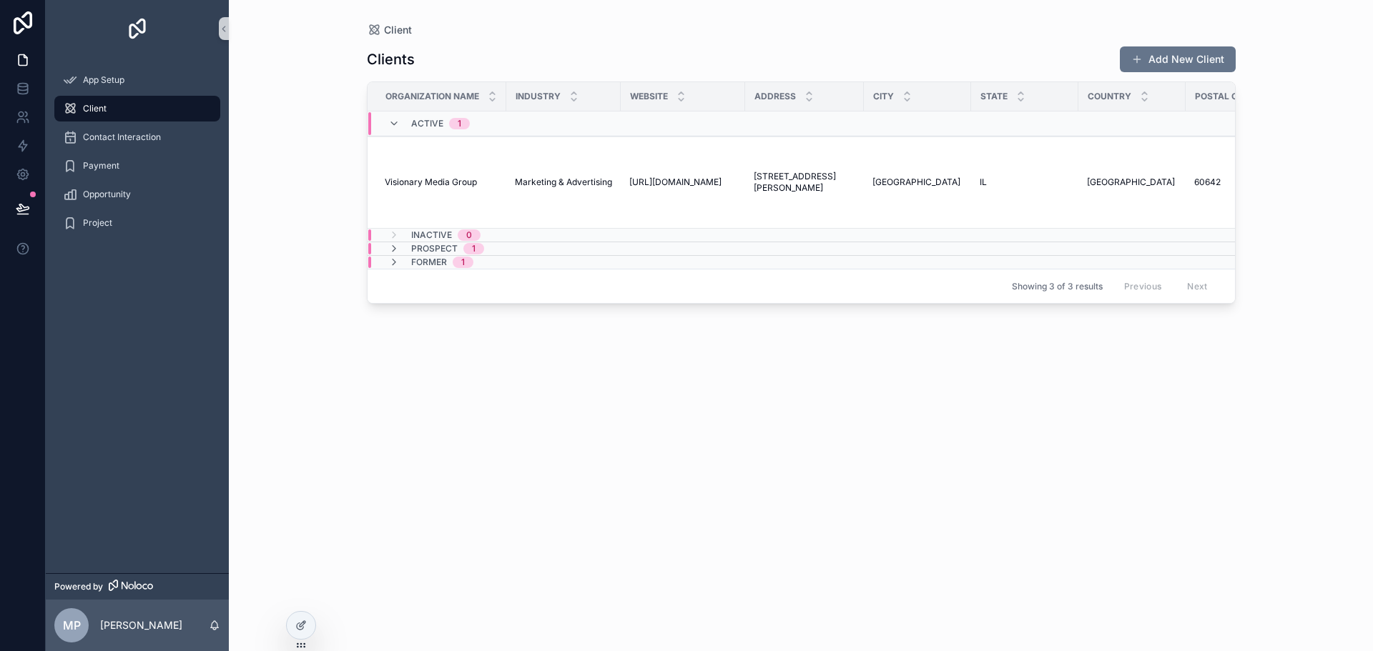
click at [382, 127] on div "Active 1" at bounding box center [429, 123] width 116 height 23
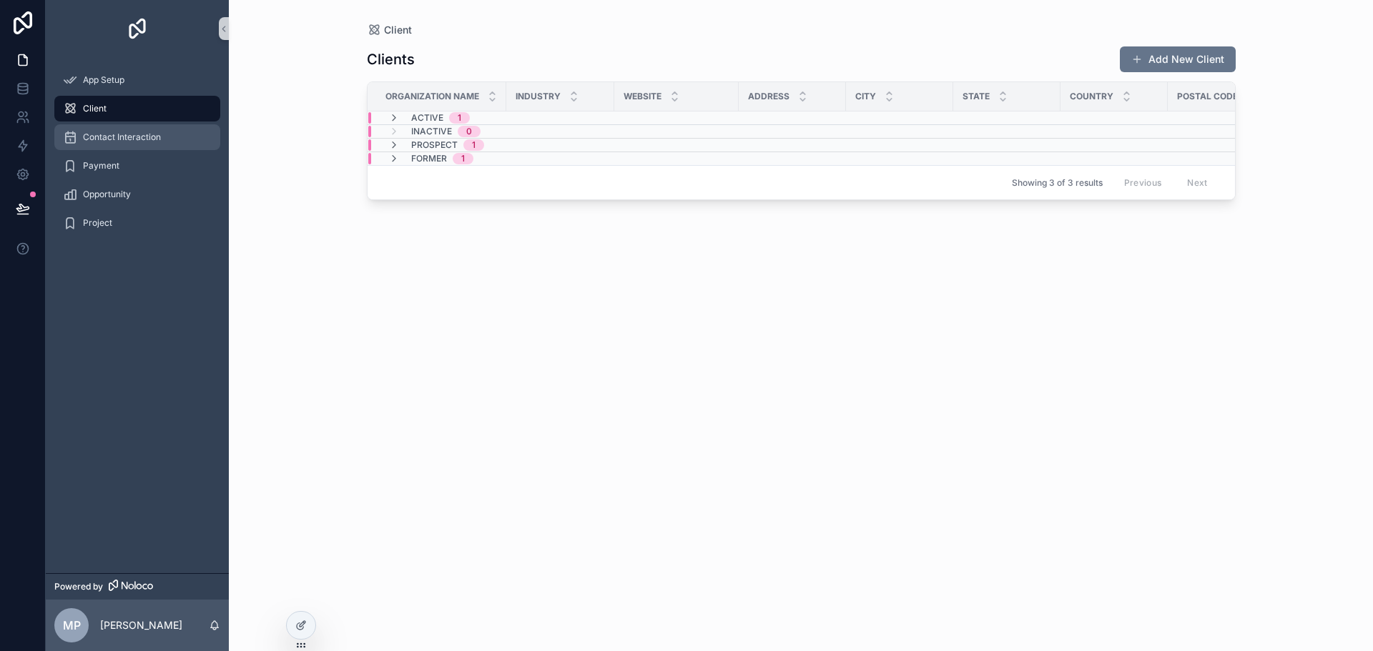
click at [127, 133] on span "Contact Interaction" at bounding box center [122, 137] width 78 height 11
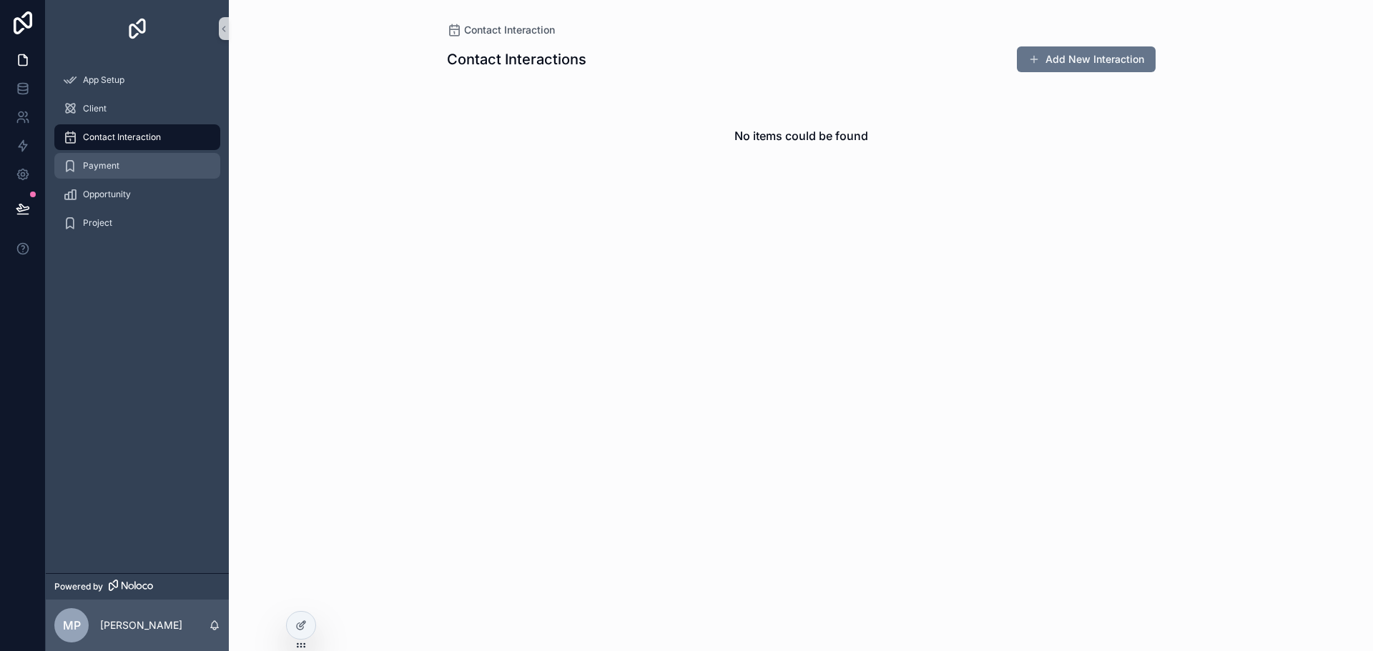
click at [142, 167] on div "Payment" at bounding box center [137, 165] width 149 height 23
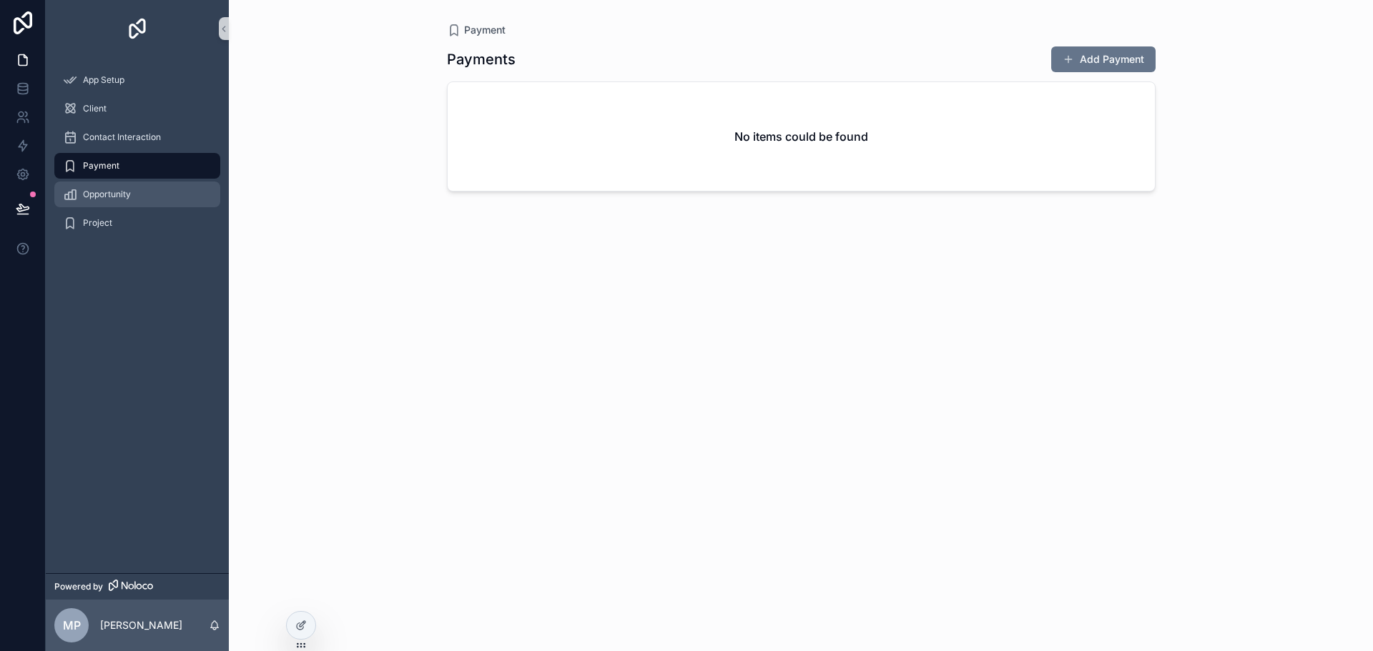
click at [132, 193] on div "Opportunity" at bounding box center [137, 194] width 149 height 23
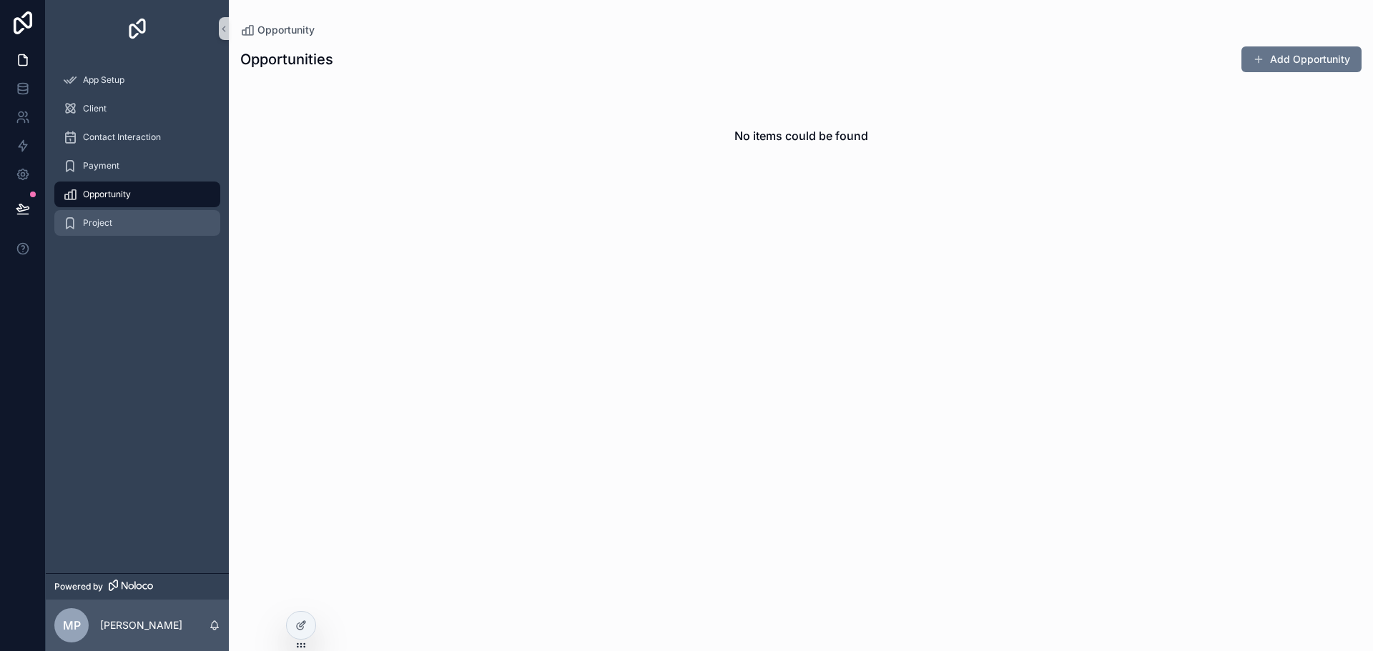
click at [118, 232] on div "Project" at bounding box center [137, 223] width 149 height 23
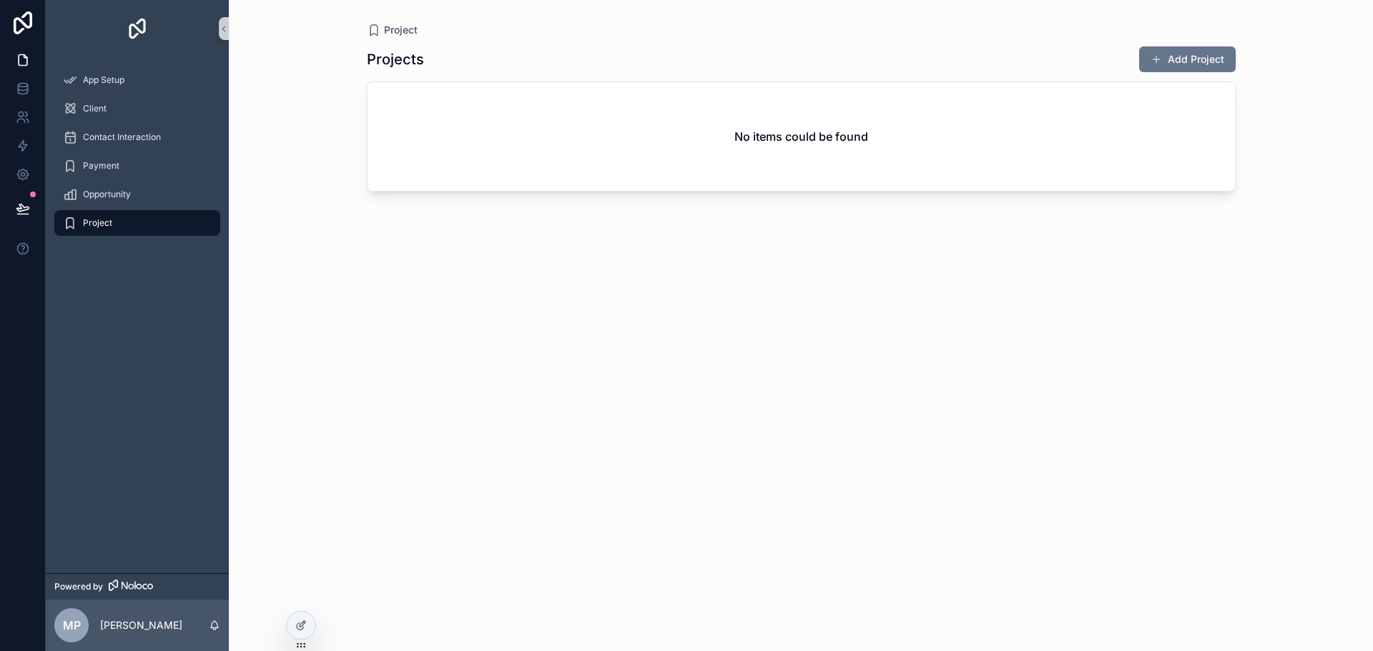
click at [129, 625] on p "[PERSON_NAME]" at bounding box center [141, 625] width 82 height 14
click at [21, 167] on icon at bounding box center [23, 174] width 14 height 14
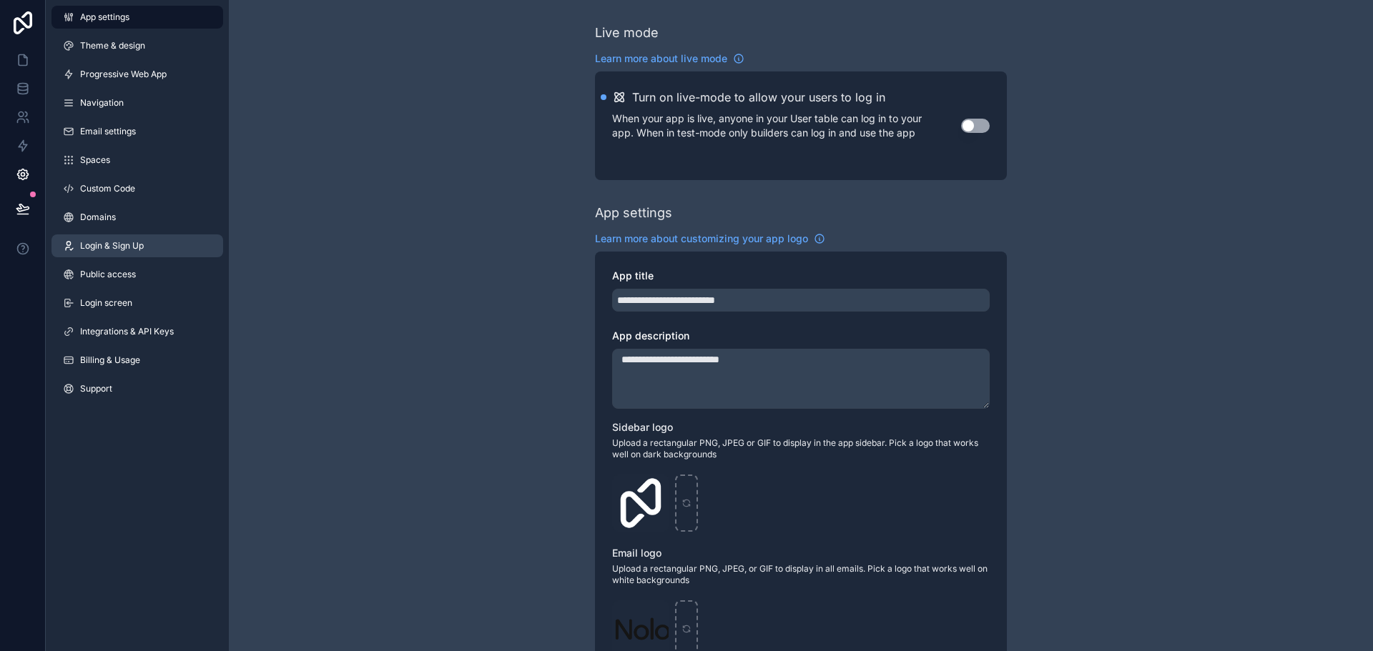
click at [114, 240] on span "Login & Sign Up" at bounding box center [112, 245] width 64 height 11
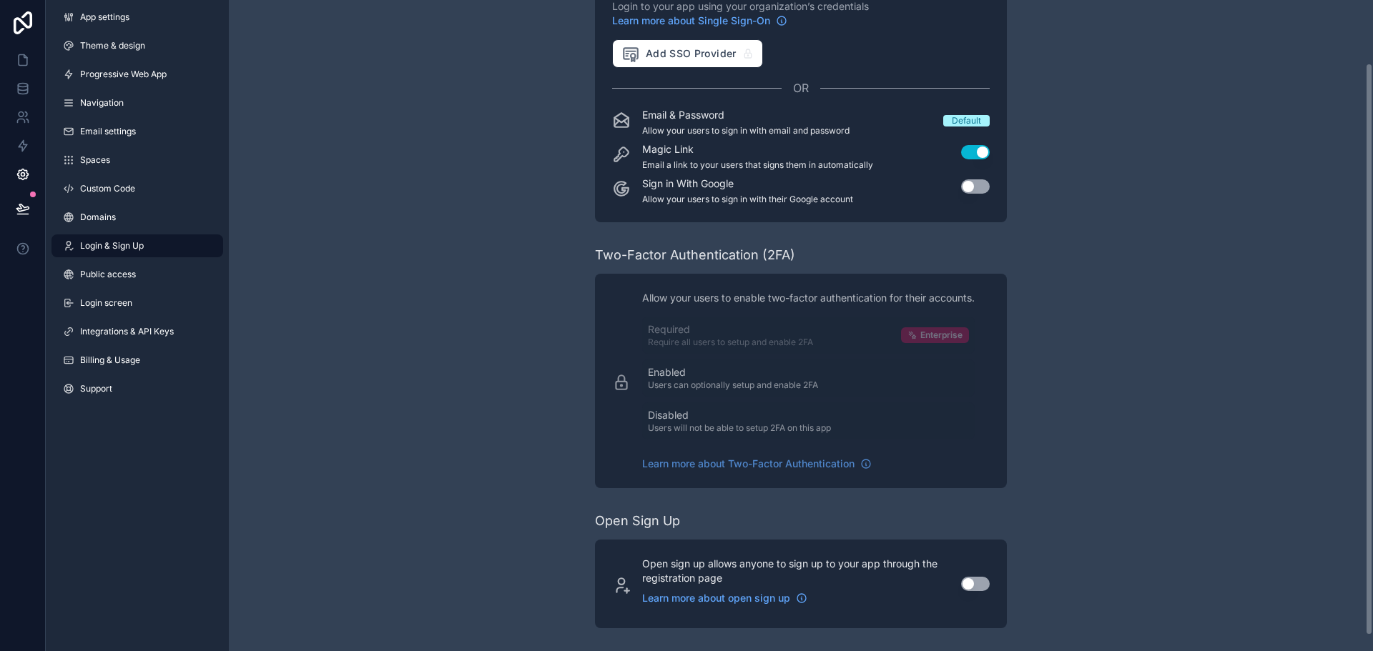
scroll to position [71, 0]
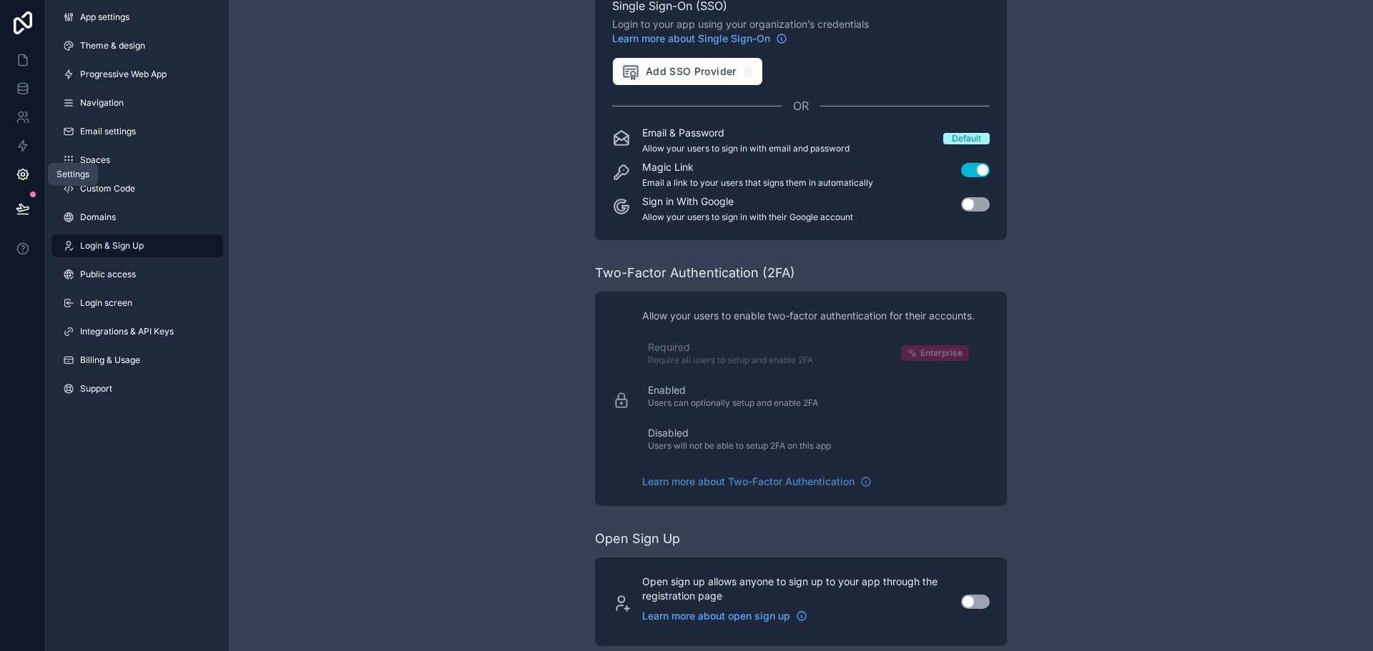
click at [16, 177] on icon at bounding box center [23, 174] width 14 height 14
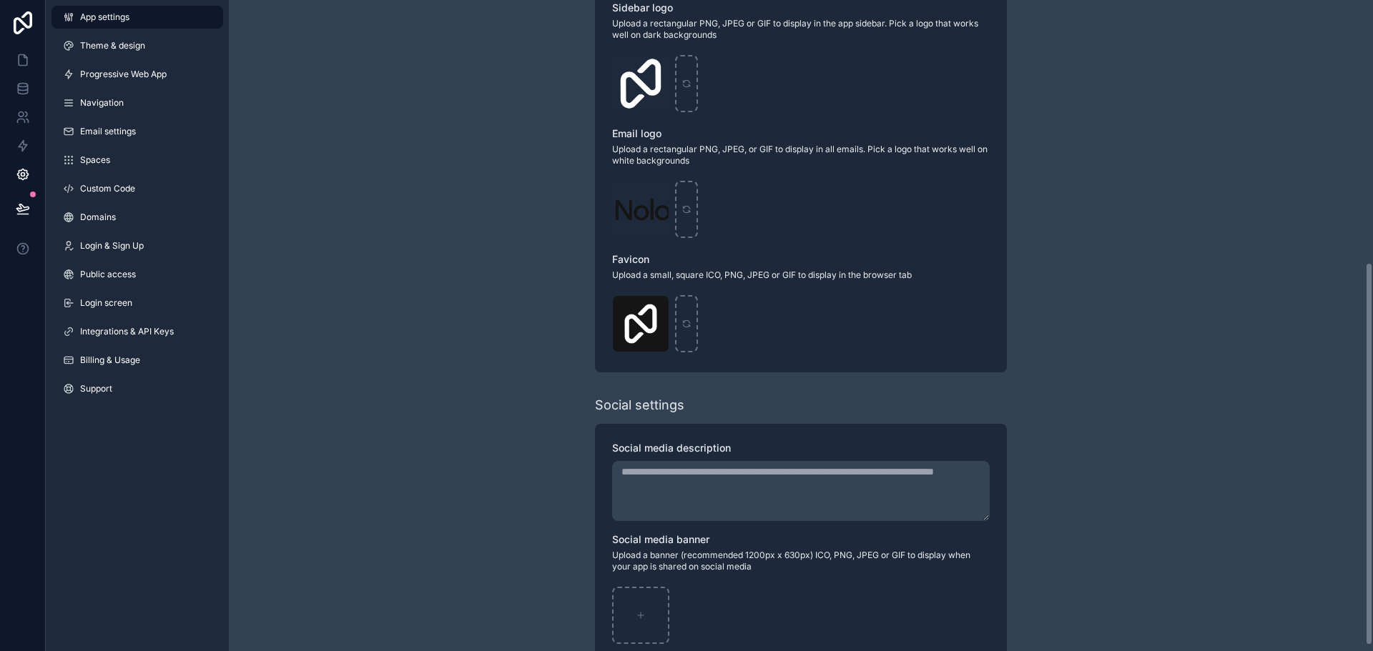
scroll to position [384, 0]
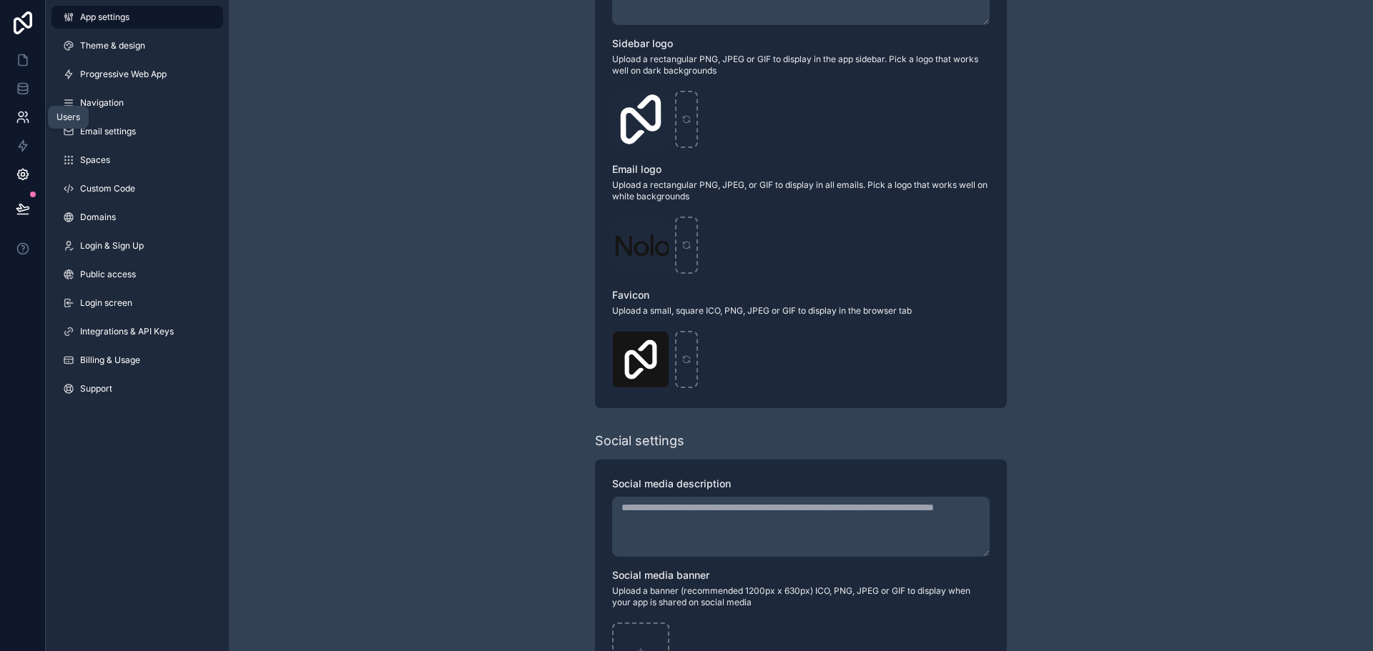
click at [20, 107] on link at bounding box center [22, 117] width 45 height 29
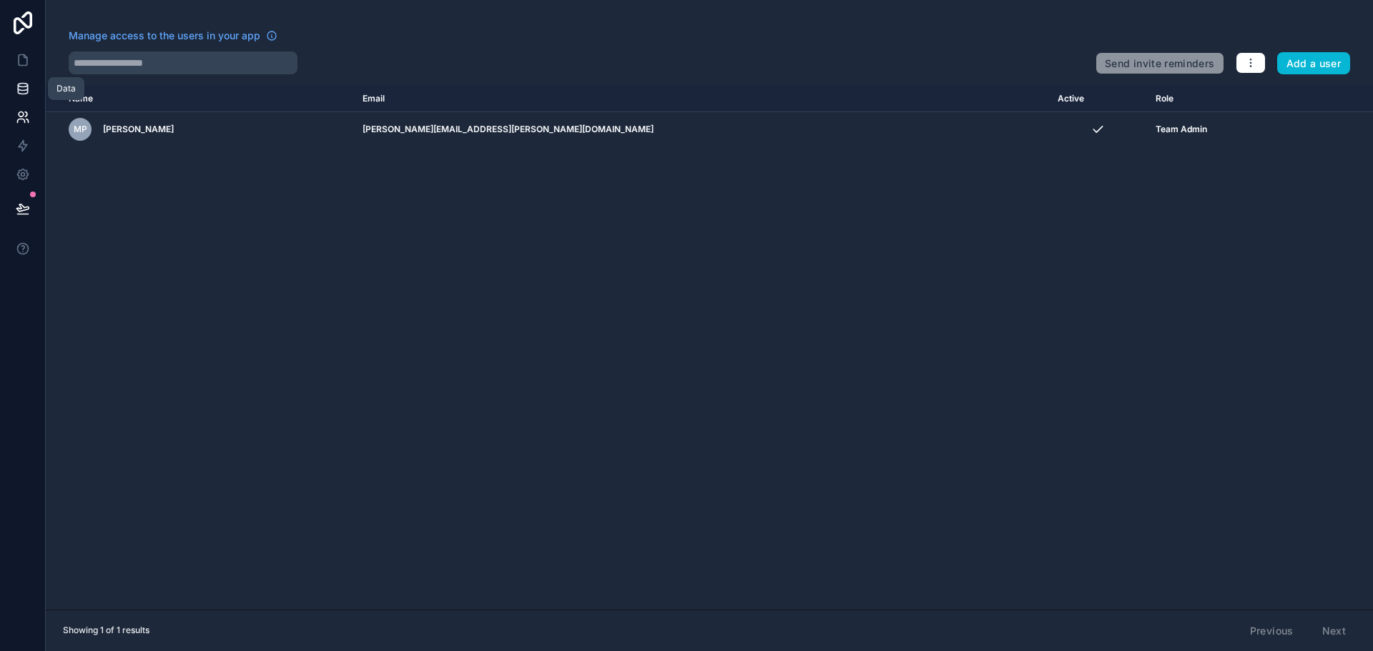
click at [26, 83] on icon at bounding box center [23, 88] width 14 height 14
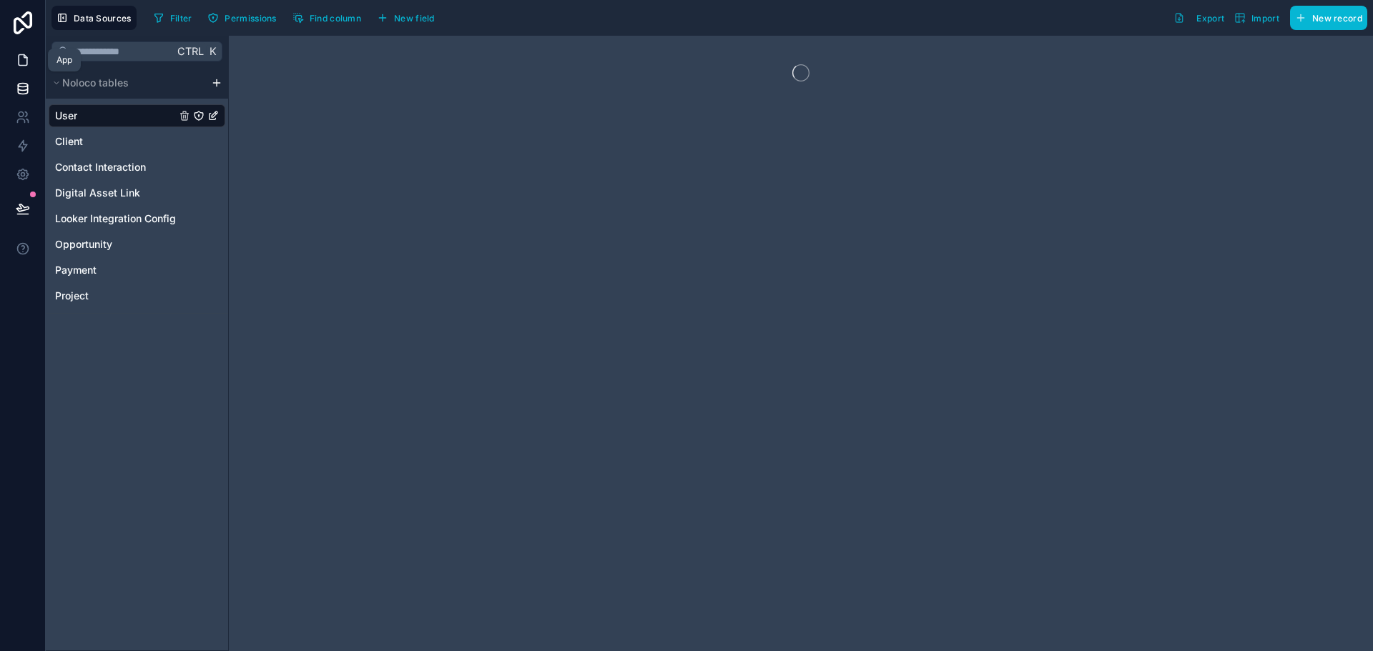
click at [21, 74] on link at bounding box center [22, 60] width 45 height 29
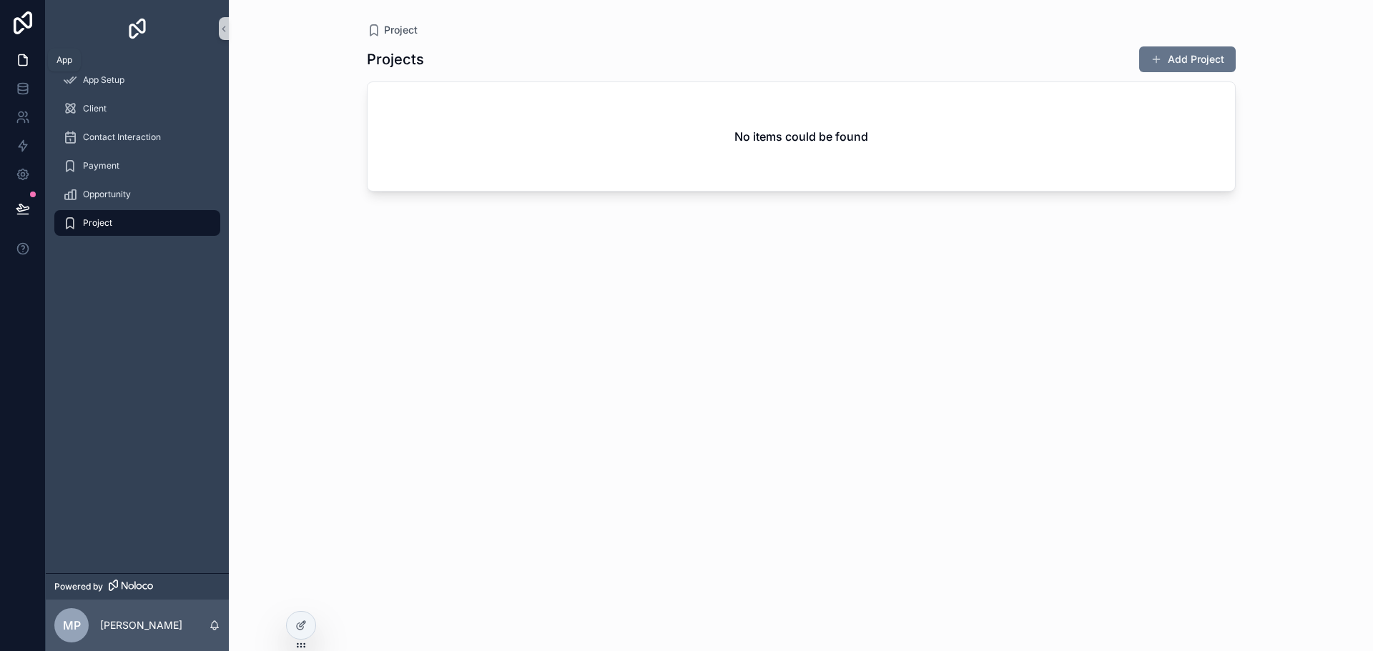
click at [19, 63] on icon at bounding box center [23, 60] width 14 height 14
click at [19, 27] on icon at bounding box center [23, 22] width 29 height 23
